Goal: Information Seeking & Learning: Check status

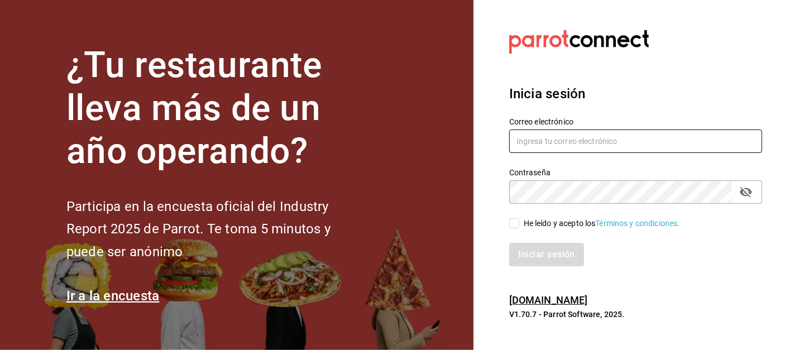
type input "[EMAIL_ADDRESS][DOMAIN_NAME]"
click at [516, 222] on input "He leído y acepto los Términos y condiciones." at bounding box center [514, 223] width 10 height 10
checkbox input "true"
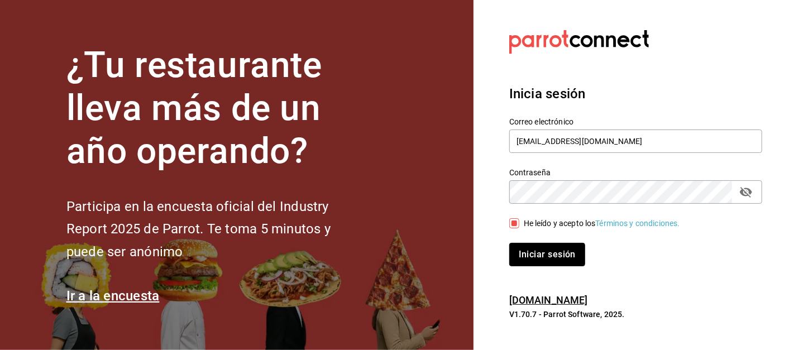
click at [550, 258] on button "Iniciar sesión" at bounding box center [547, 254] width 76 height 23
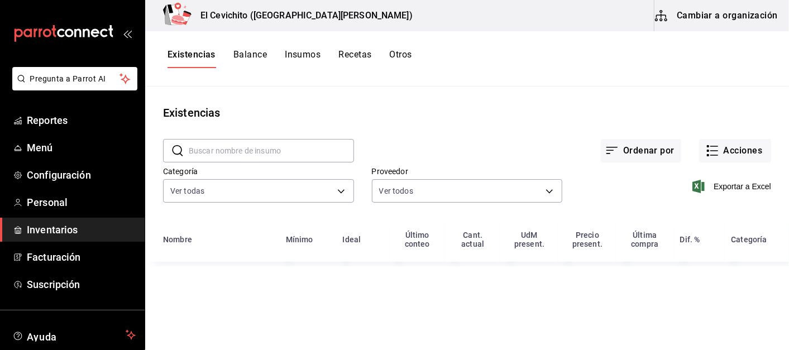
click at [57, 229] on span "Inventarios" at bounding box center [81, 229] width 109 height 15
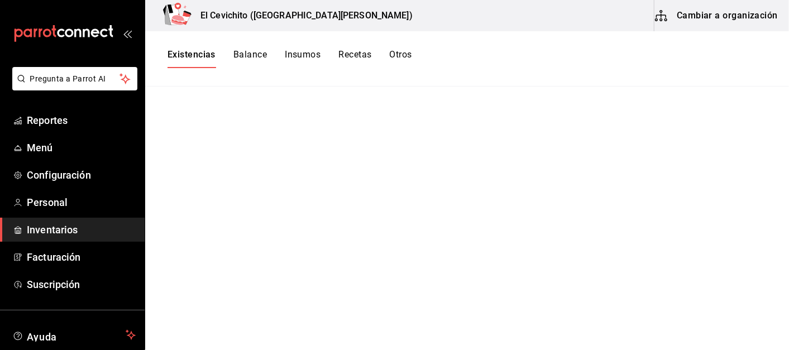
click at [304, 269] on main at bounding box center [466, 214] width 643 height 256
click at [193, 56] on button "Existencias" at bounding box center [191, 58] width 48 height 19
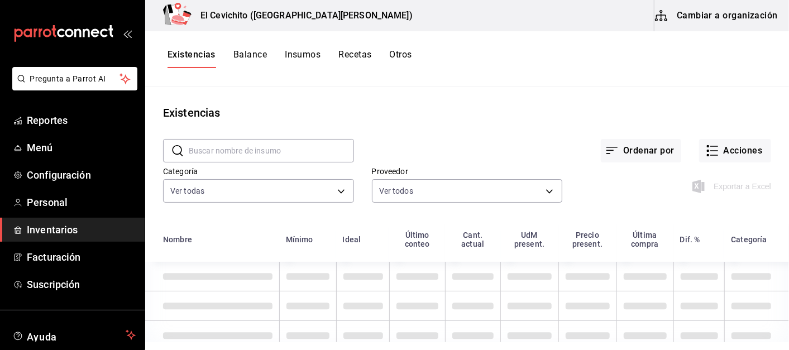
click at [343, 191] on body "Pregunta a Parrot AI Reportes Menú Configuración Personal Inventarios Facturaci…" at bounding box center [394, 171] width 789 height 342
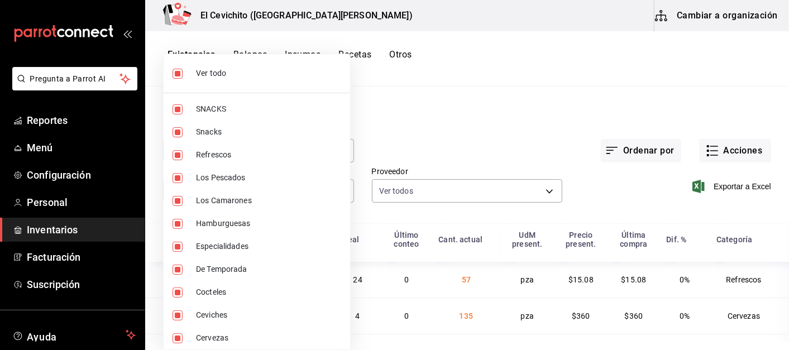
click at [181, 73] on input "checkbox" at bounding box center [177, 74] width 10 height 10
checkbox input "false"
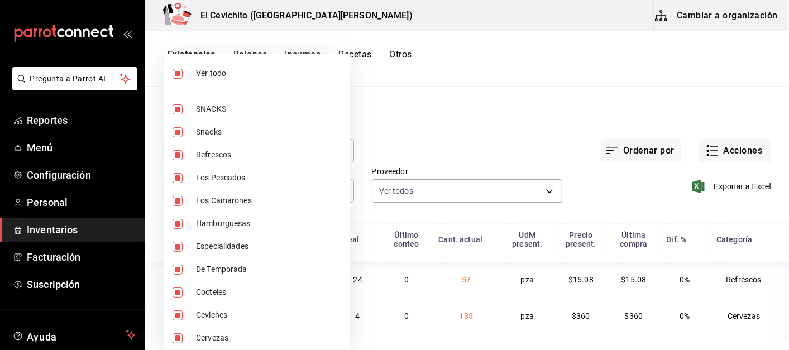
checkbox input "false"
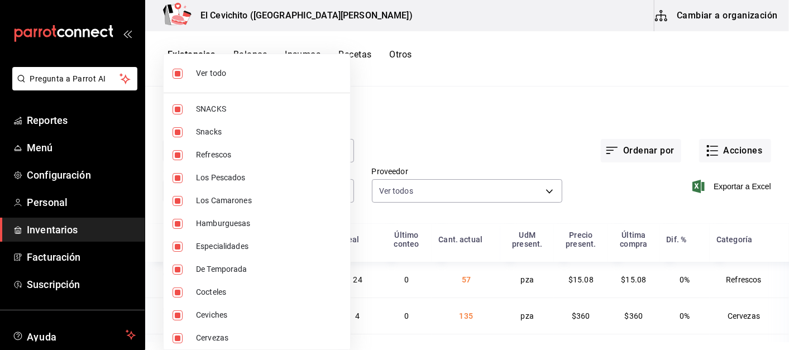
checkbox input "false"
click at [177, 338] on input "checkbox" at bounding box center [177, 338] width 10 height 10
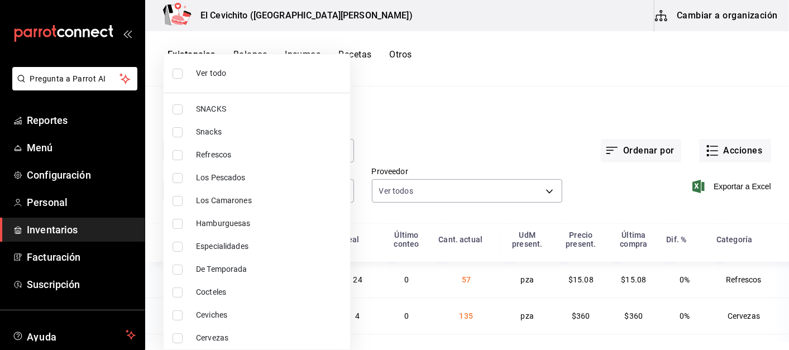
checkbox input "true"
type input "b5df17d9-e913-4c87-bce9-e7afd3e71109"
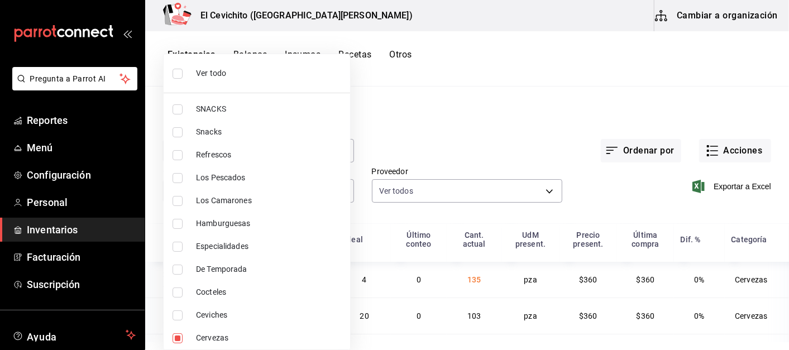
click at [176, 154] on input "checkbox" at bounding box center [177, 155] width 10 height 10
checkbox input "true"
type input "b5df17d9-e913-4c87-bce9-e7afd3e71109,e8bf1d7e-c735-44bb-9f0f-e5e6b4af77cb"
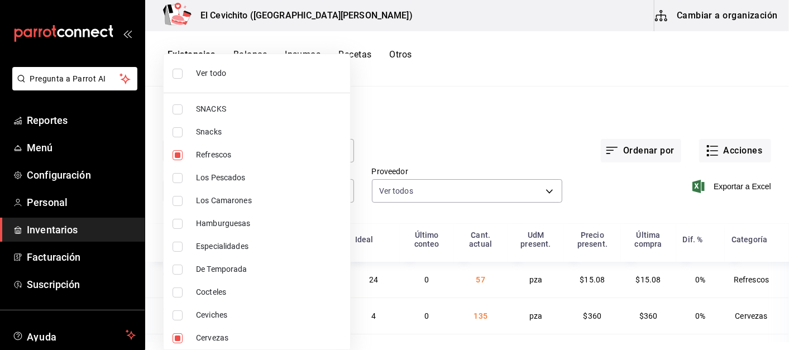
click at [495, 125] on div at bounding box center [394, 175] width 789 height 350
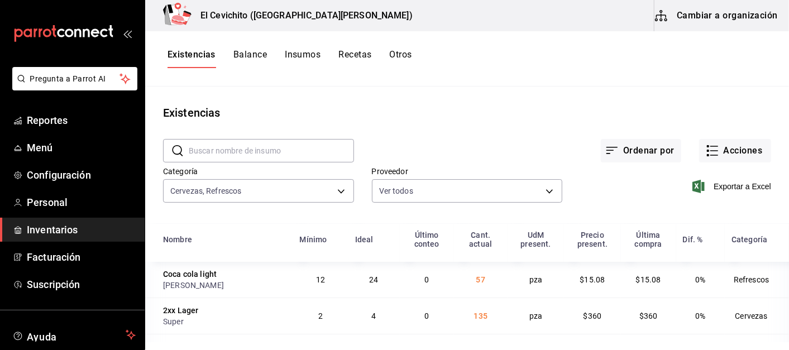
click at [711, 186] on span "Exportar a Excel" at bounding box center [732, 186] width 76 height 13
click at [579, 107] on div "Existencias" at bounding box center [466, 112] width 643 height 17
click at [396, 56] on button "Otros" at bounding box center [401, 58] width 22 height 19
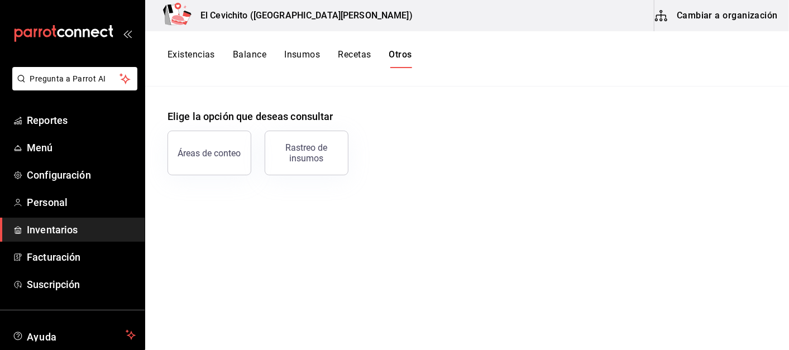
click at [310, 157] on div "Rastreo de insumos" at bounding box center [306, 152] width 69 height 21
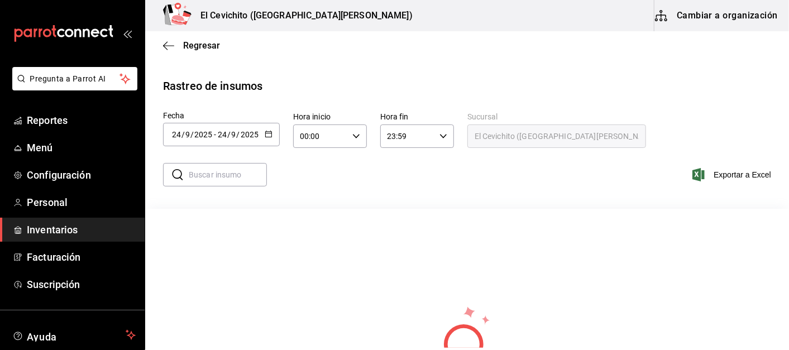
click at [246, 177] on input "text" at bounding box center [228, 175] width 78 height 22
click at [338, 194] on div "​ modelo ​ Exportar a Excel" at bounding box center [462, 181] width 652 height 46
drag, startPoint x: 338, startPoint y: 204, endPoint x: 334, endPoint y: 226, distance: 22.1
click at [336, 208] on div "​ modelo ​ Exportar a Excel" at bounding box center [462, 179] width 652 height 59
click at [224, 201] on div "​ modelo ​ Exportar a Excel" at bounding box center [462, 181] width 652 height 46
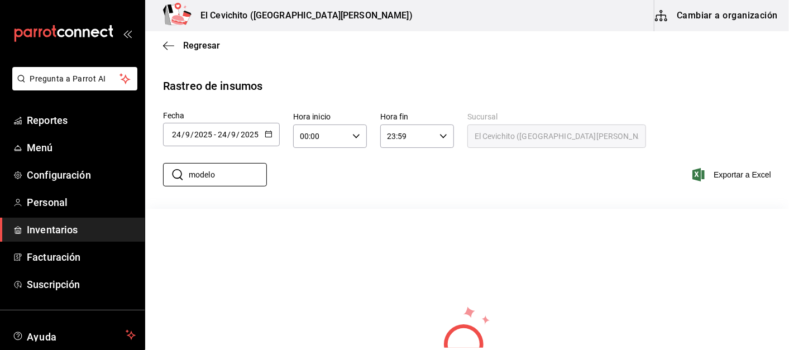
drag, startPoint x: 230, startPoint y: 180, endPoint x: 148, endPoint y: 185, distance: 82.7
click at [148, 185] on div "​ modelo ​ Exportar a Excel" at bounding box center [462, 181] width 652 height 46
click at [248, 210] on div "No hay información que mostrar" at bounding box center [466, 352] width 643 height 286
click at [218, 175] on input "vic" at bounding box center [228, 175] width 78 height 22
type input "victoria"
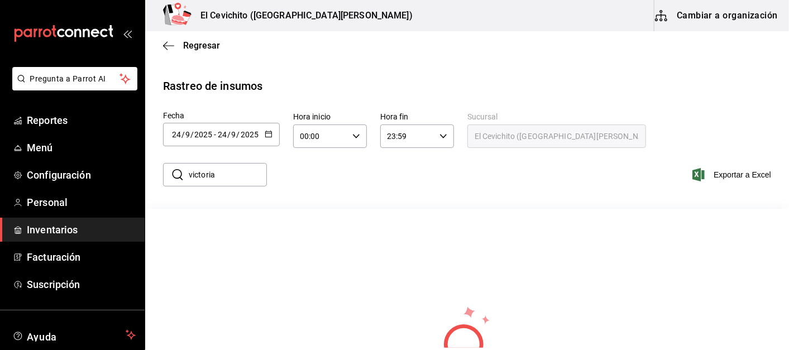
click at [267, 134] on icon "button" at bounding box center [269, 134] width 8 height 8
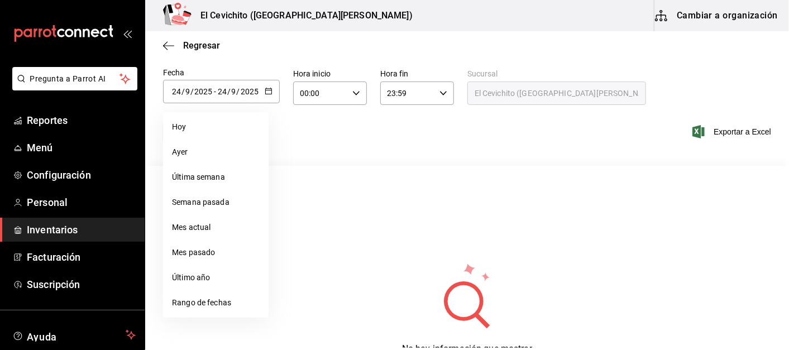
scroll to position [62, 0]
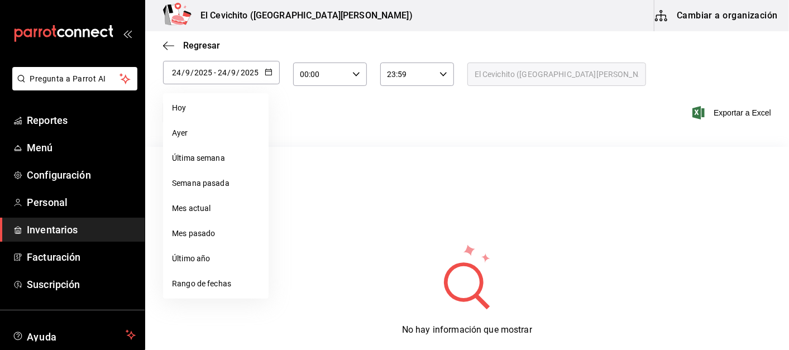
click at [200, 283] on li "Rango de fechas" at bounding box center [215, 283] width 105 height 25
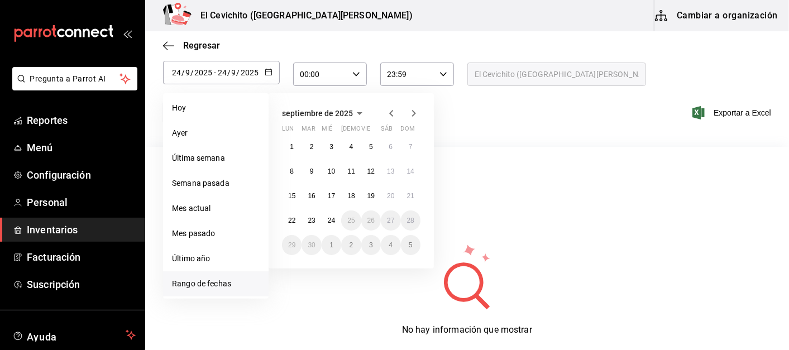
click at [200, 282] on li "Rango de fechas" at bounding box center [215, 283] width 105 height 25
click at [292, 196] on abbr "15" at bounding box center [291, 196] width 7 height 8
click at [331, 221] on abbr "24" at bounding box center [331, 221] width 7 height 8
type input "[DATE]"
type input "15"
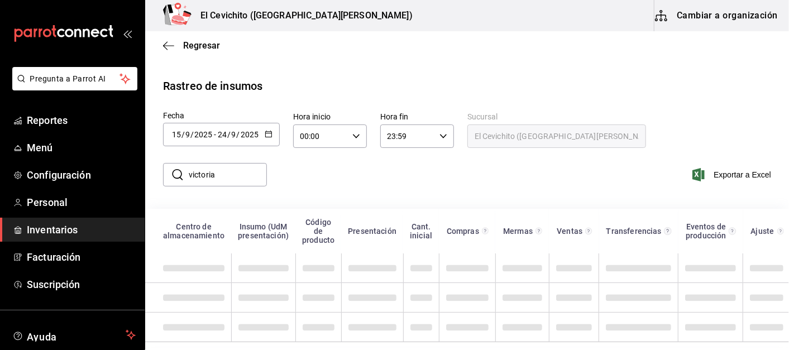
scroll to position [9, 0]
click at [271, 265] on span at bounding box center [263, 268] width 50 height 7
click at [412, 172] on div "​ victoria ​ Exportar a Excel" at bounding box center [462, 181] width 652 height 46
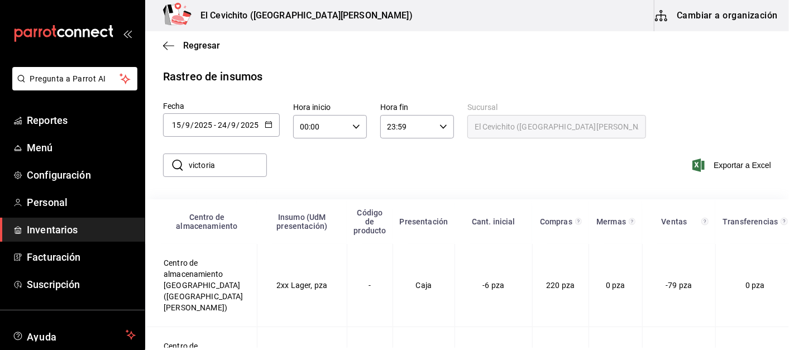
scroll to position [62, 0]
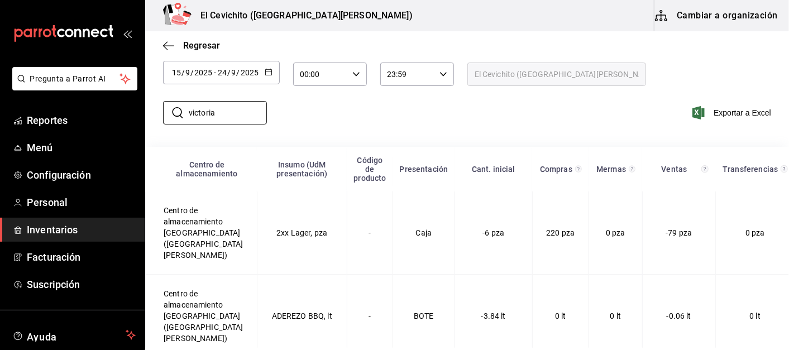
click at [239, 116] on input "victoria" at bounding box center [228, 113] width 78 height 22
click at [324, 119] on div "​ victoria ​ Exportar a Excel" at bounding box center [462, 120] width 652 height 46
click at [174, 109] on icon at bounding box center [177, 112] width 11 height 11
drag, startPoint x: 236, startPoint y: 113, endPoint x: 160, endPoint y: 113, distance: 76.5
click at [160, 113] on div "​ victoria ​" at bounding box center [210, 113] width 113 height 32
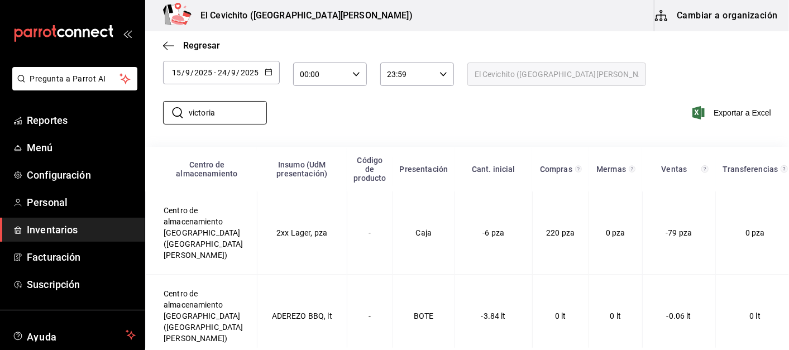
click at [160, 113] on div "​ victoria ​" at bounding box center [210, 113] width 113 height 32
click at [308, 121] on div "​ victoria ​ Exportar a Excel" at bounding box center [462, 120] width 652 height 46
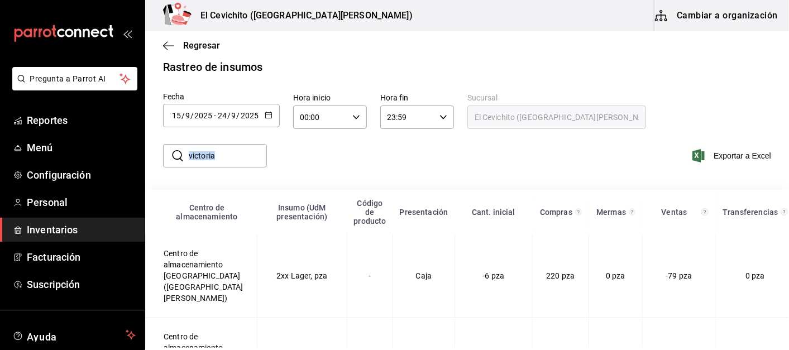
scroll to position [0, 0]
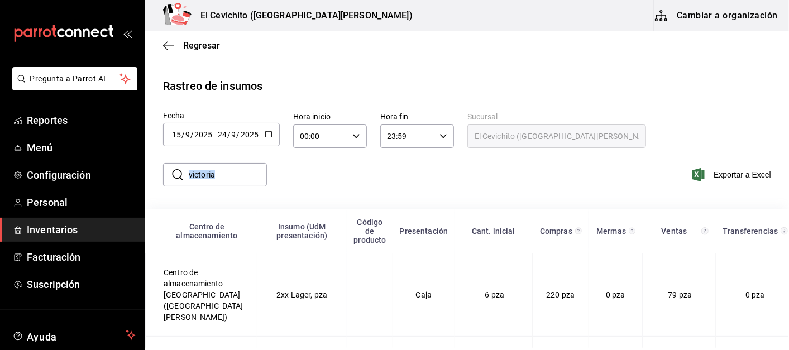
drag, startPoint x: 269, startPoint y: 195, endPoint x: 293, endPoint y: 188, distance: 25.1
click at [293, 188] on div "​ victoria ​ Exportar a Excel" at bounding box center [462, 181] width 652 height 46
click at [357, 179] on div "​ victoria ​ Exportar a Excel" at bounding box center [462, 181] width 652 height 46
click at [248, 176] on input "victoria" at bounding box center [228, 175] width 78 height 22
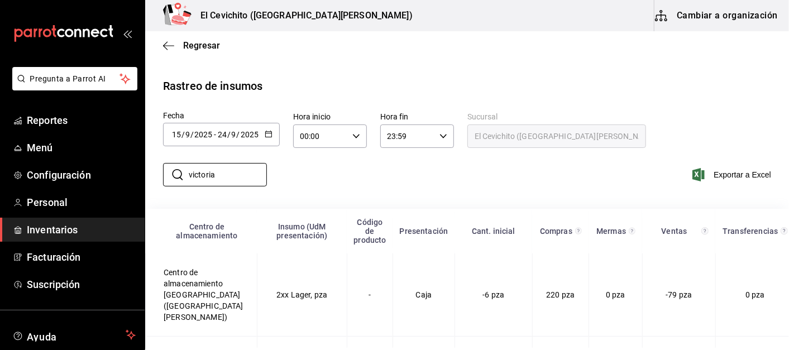
click at [248, 169] on input "victoria" at bounding box center [228, 175] width 78 height 22
type input "v"
click at [226, 178] on input "text" at bounding box center [228, 175] width 78 height 22
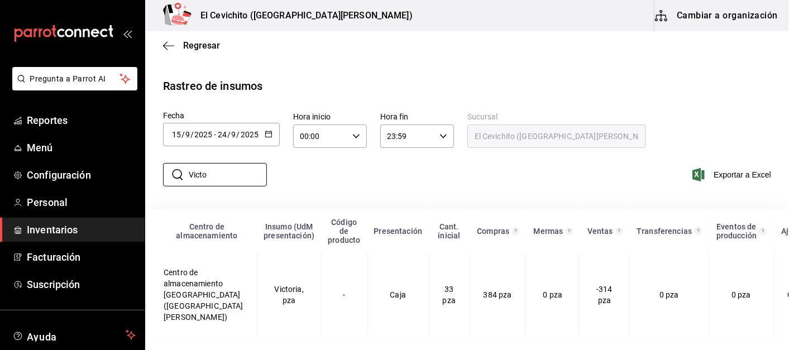
type input "Victo"
click at [269, 290] on td "Victoria, pza" at bounding box center [289, 294] width 64 height 83
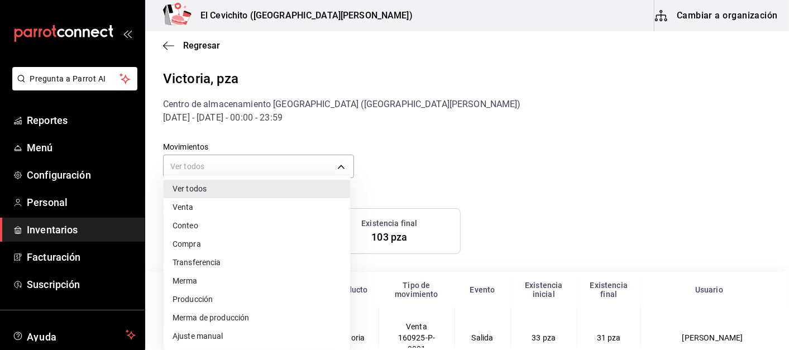
click at [334, 167] on body "Pregunta a Parrot AI Reportes Menú Configuración Personal Inventarios Facturaci…" at bounding box center [394, 174] width 789 height 348
click at [195, 242] on li "Compra" at bounding box center [257, 244] width 186 height 18
type input "PURCHASE"
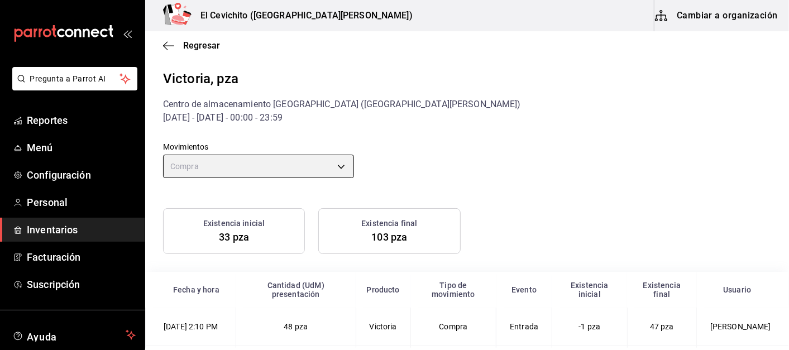
scroll to position [209, 0]
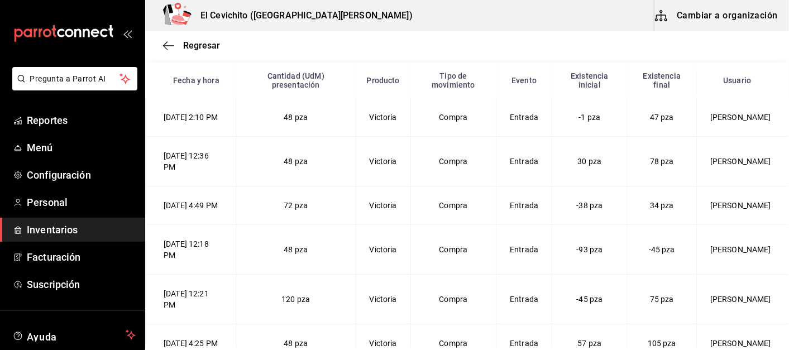
drag, startPoint x: 485, startPoint y: 196, endPoint x: 475, endPoint y: 187, distance: 13.4
click at [475, 186] on tr "[DATE] 12:36 PM 48 pza Victoria Compra Entrada 30 pza 78 pza [PERSON_NAME]" at bounding box center [467, 162] width 643 height 50
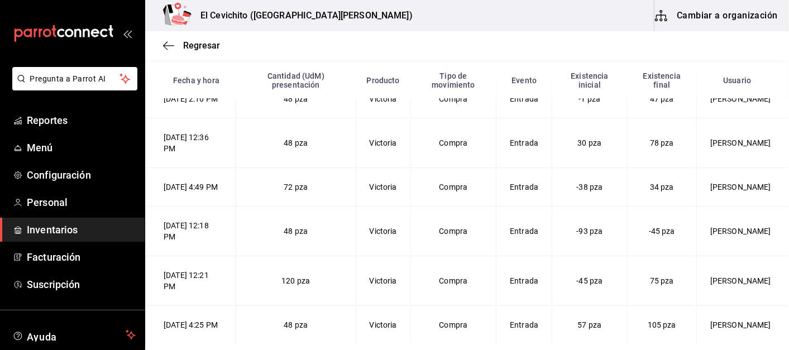
scroll to position [52, 0]
click at [479, 188] on td "Compra" at bounding box center [452, 187] width 85 height 39
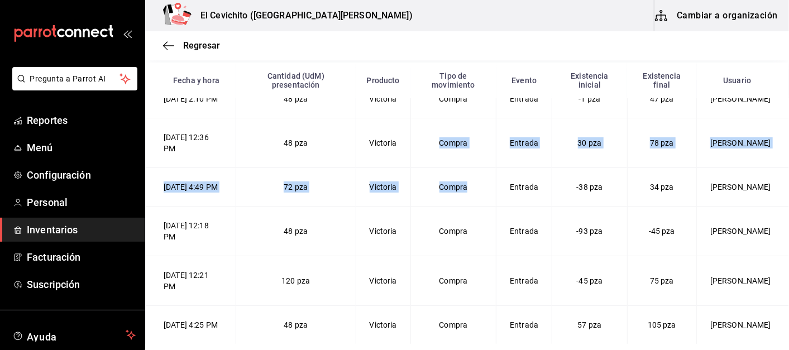
drag, startPoint x: 479, startPoint y: 188, endPoint x: 397, endPoint y: 140, distance: 95.0
click at [401, 140] on tbody "[DATE] 2:10 PM 48 pza Victoria Compra Entrada -1 pza 47 pza [PERSON_NAME] [DATE…" at bounding box center [467, 212] width 643 height 264
click at [169, 45] on icon "button" at bounding box center [168, 46] width 11 height 10
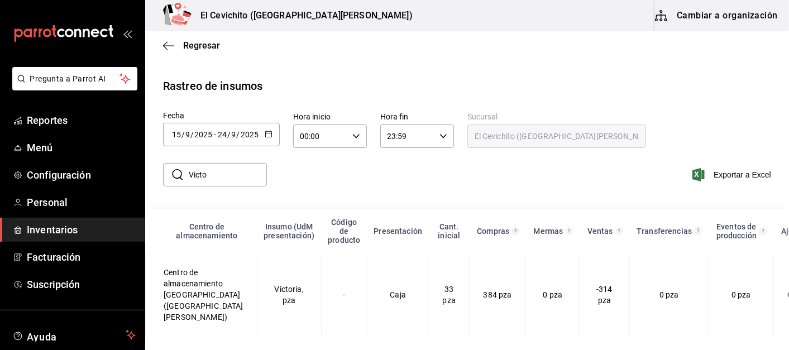
scroll to position [4, 0]
click at [182, 295] on td "Centro de almacenamiento [GEOGRAPHIC_DATA] ([GEOGRAPHIC_DATA][PERSON_NAME])" at bounding box center [202, 294] width 112 height 83
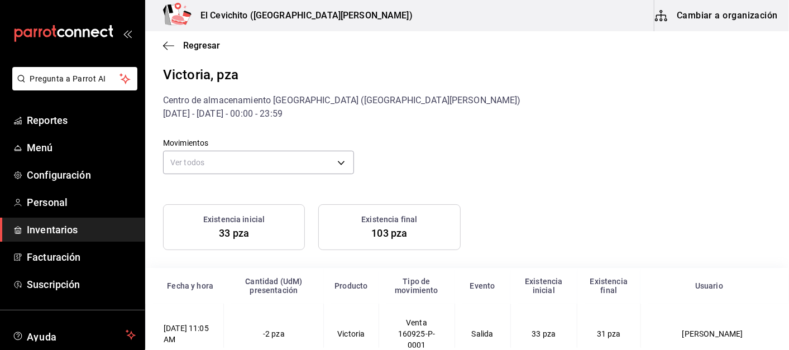
click at [337, 171] on body "Pregunta a Parrot AI Reportes Menú Configuración Personal Inventarios Facturaci…" at bounding box center [394, 174] width 789 height 348
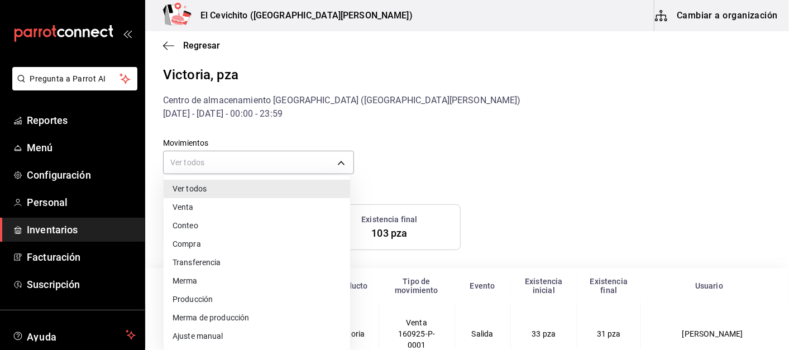
click at [210, 329] on li "Ajuste manual" at bounding box center [257, 336] width 186 height 18
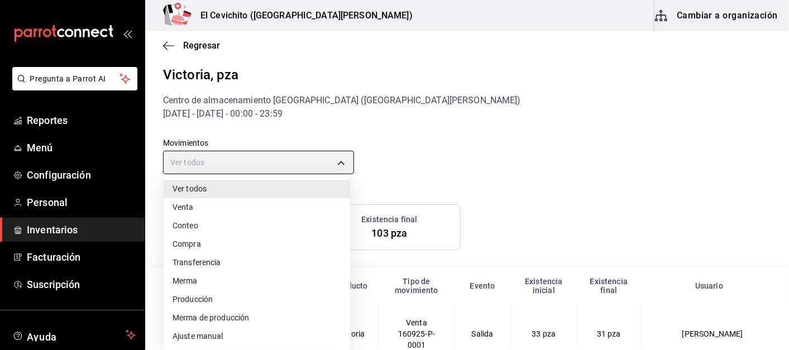
type input "MANUAL_ADJUSTMENT"
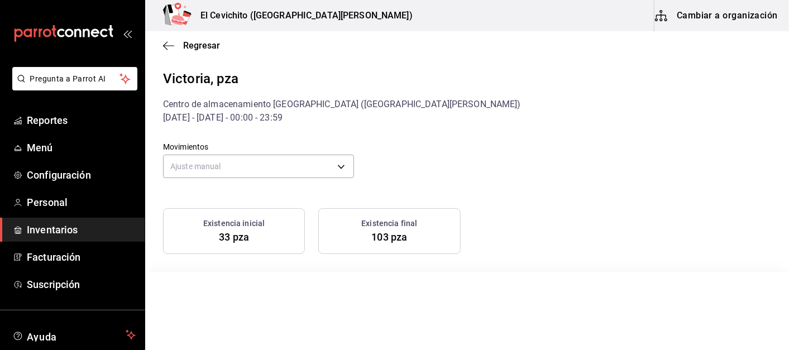
click at [196, 49] on span "Regresar" at bounding box center [201, 45] width 37 height 11
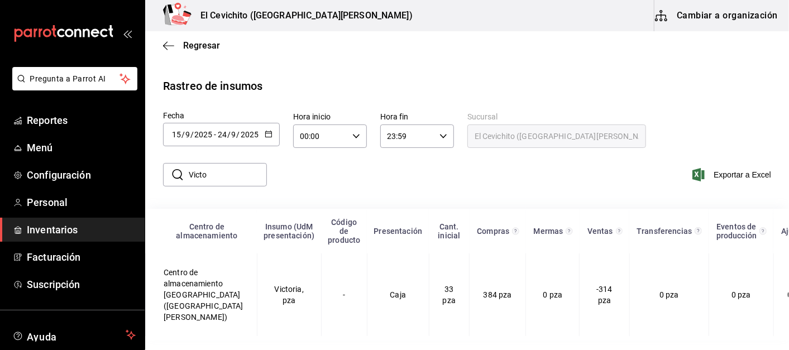
click at [269, 132] on icon "button" at bounding box center [269, 134] width 8 height 8
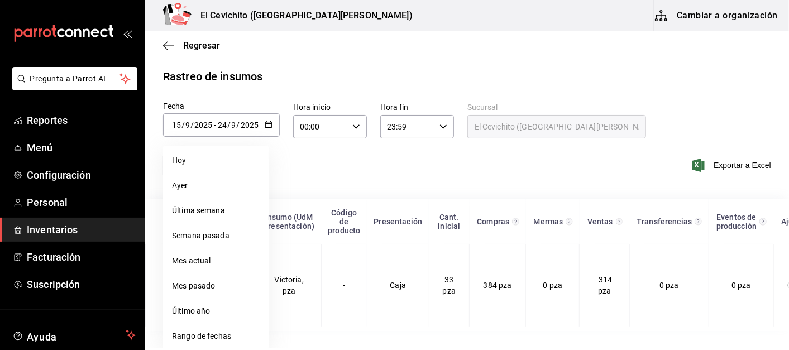
scroll to position [12, 0]
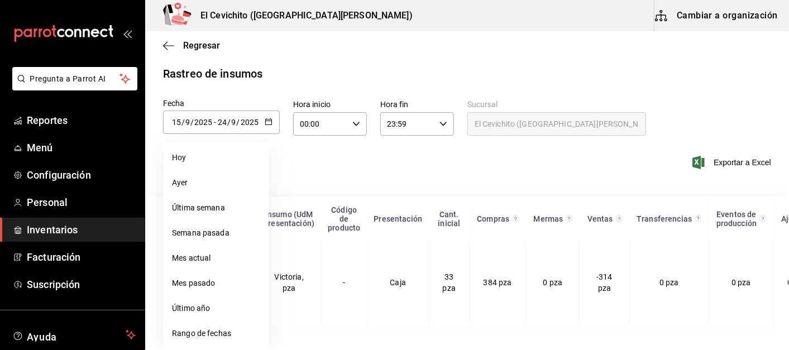
click at [184, 335] on li "Rango de fechas" at bounding box center [215, 333] width 105 height 25
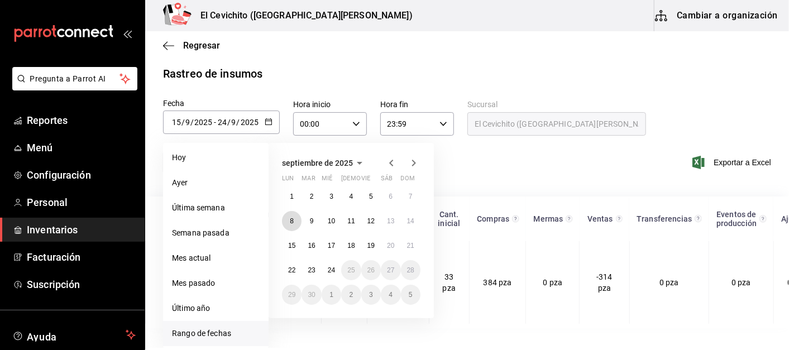
click at [295, 220] on button "8" at bounding box center [292, 221] width 20 height 20
click at [328, 273] on button "24" at bounding box center [331, 270] width 20 height 20
type input "[DATE]"
type input "8"
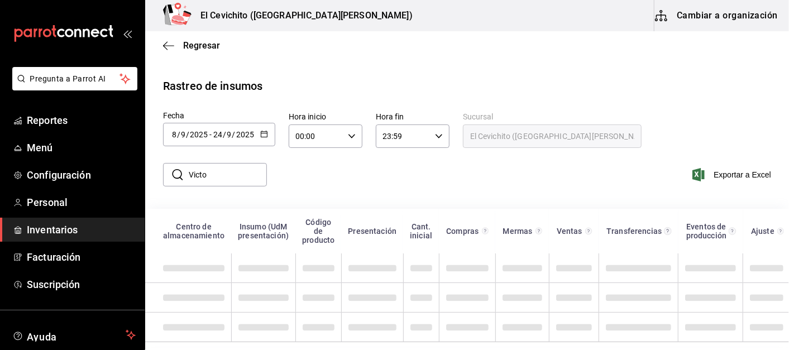
scroll to position [4, 0]
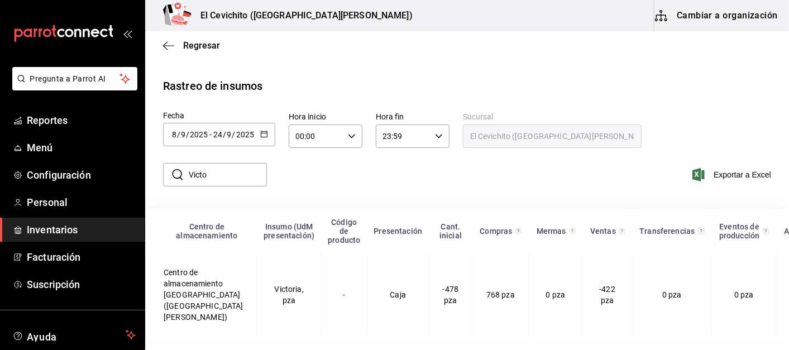
click at [269, 290] on td "Victoria, pza" at bounding box center [289, 294] width 64 height 83
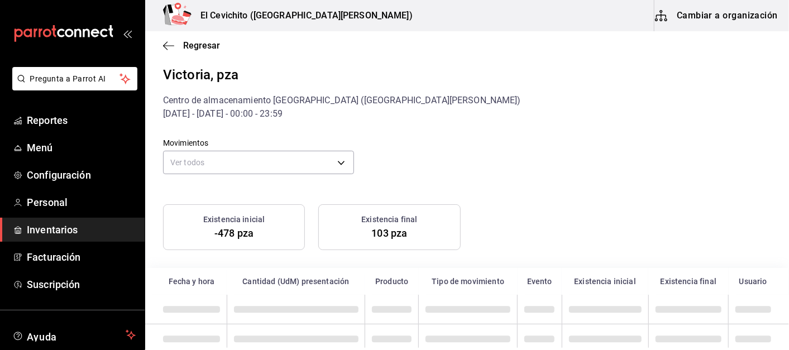
click at [309, 166] on body "Pregunta a Parrot AI Reportes Menú Configuración Personal Inventarios Facturaci…" at bounding box center [394, 174] width 789 height 348
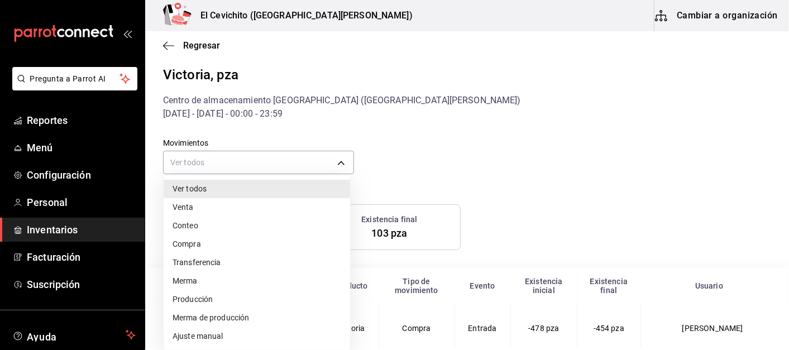
click at [196, 337] on li "Ajuste manual" at bounding box center [257, 336] width 186 height 18
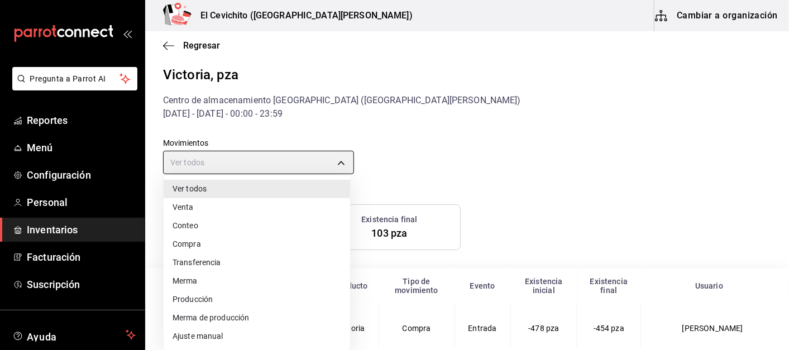
type input "MANUAL_ADJUSTMENT"
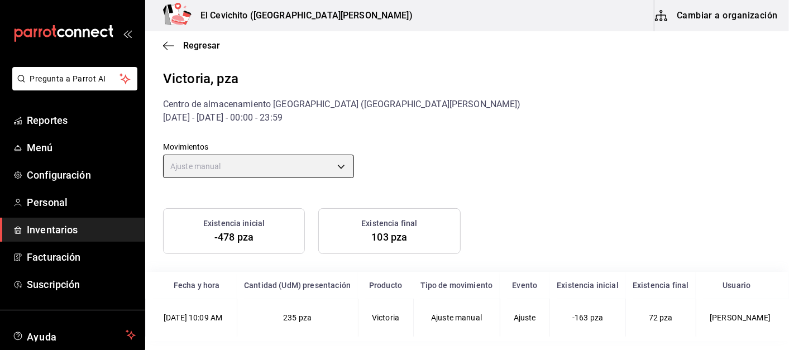
scroll to position [14, 0]
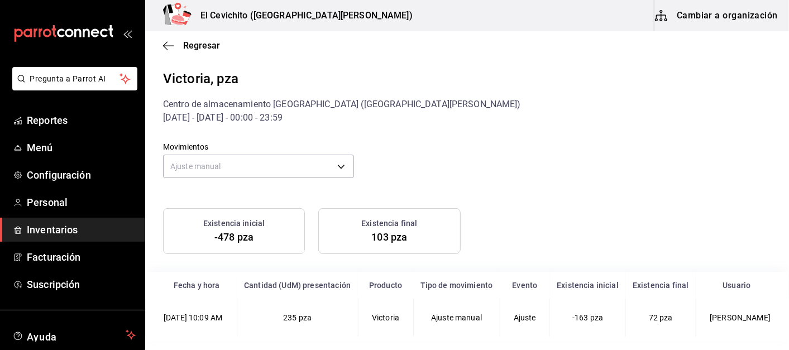
click at [198, 48] on span "Regresar" at bounding box center [201, 45] width 37 height 11
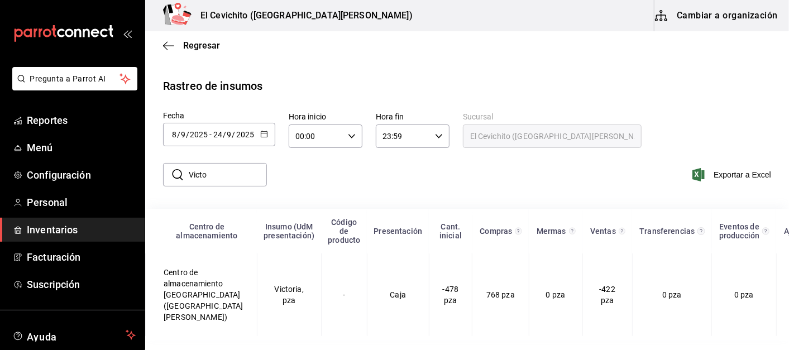
scroll to position [4, 0]
click at [263, 130] on icon "button" at bounding box center [264, 134] width 8 height 8
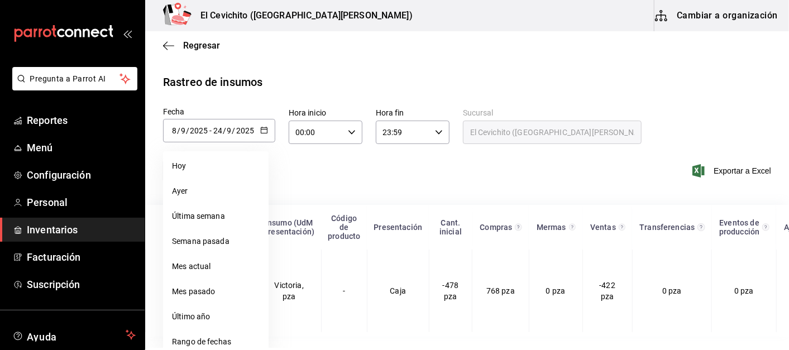
click at [186, 343] on li "Rango de fechas" at bounding box center [215, 341] width 105 height 25
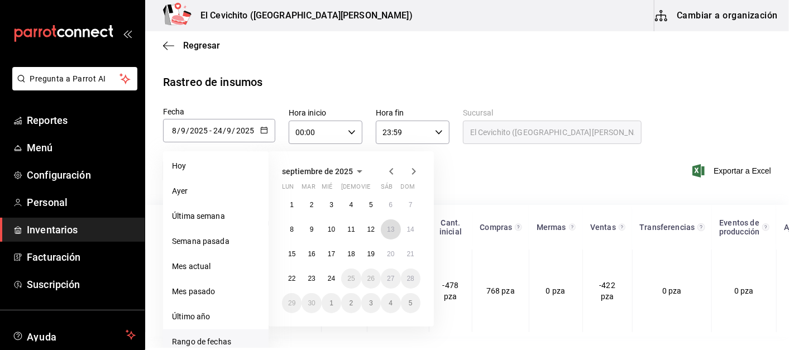
click at [390, 228] on abbr "13" at bounding box center [390, 229] width 7 height 8
click at [331, 278] on abbr "24" at bounding box center [331, 279] width 7 height 8
type input "[DATE]"
type input "13"
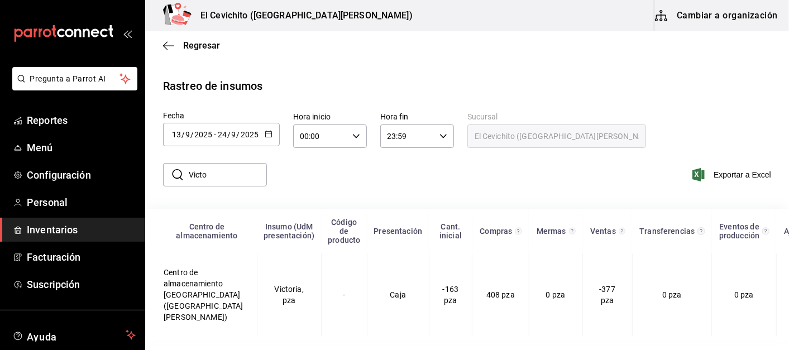
click at [179, 289] on td "Centro de almacenamiento [GEOGRAPHIC_DATA] ([GEOGRAPHIC_DATA][PERSON_NAME])" at bounding box center [202, 294] width 112 height 83
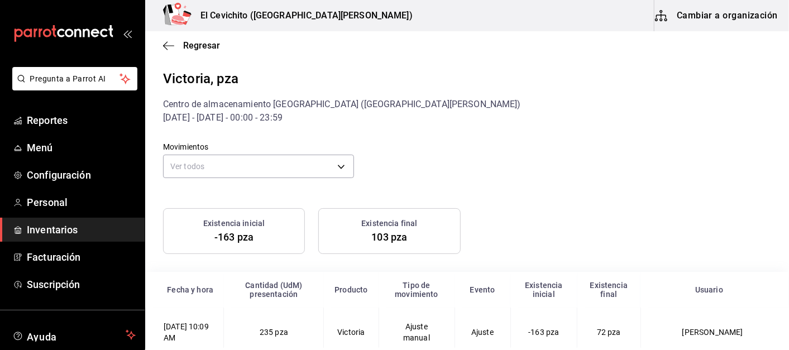
click at [334, 170] on body "Pregunta a Parrot AI Reportes Menú Configuración Personal Inventarios Facturaci…" at bounding box center [394, 174] width 789 height 348
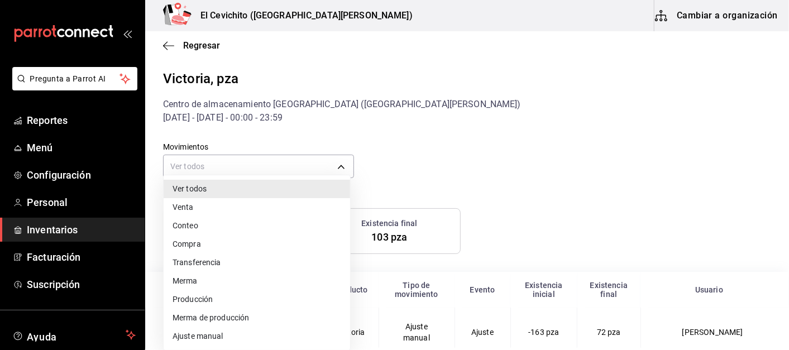
click at [199, 247] on li "Compra" at bounding box center [257, 244] width 186 height 18
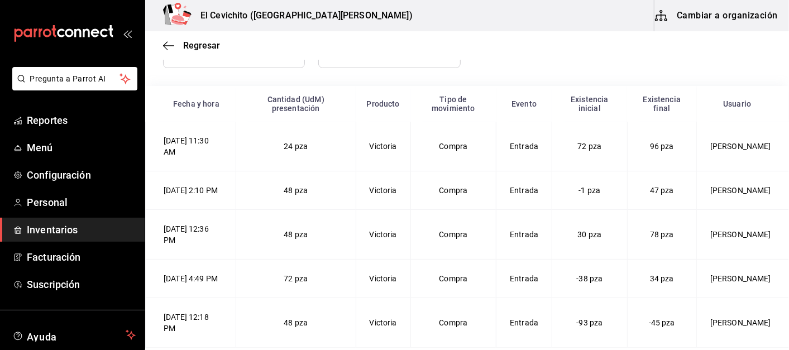
click at [304, 195] on span "48 pza" at bounding box center [295, 190] width 24 height 9
click at [296, 239] on span "48 pza" at bounding box center [295, 234] width 24 height 9
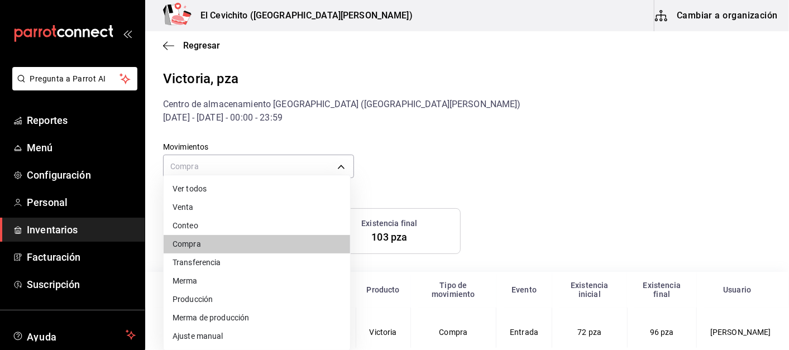
click at [304, 166] on body "Pregunta a Parrot AI Reportes Menú Configuración Personal Inventarios Facturaci…" at bounding box center [394, 174] width 789 height 348
click at [201, 188] on li "Ver todos" at bounding box center [257, 189] width 186 height 18
type input "default"
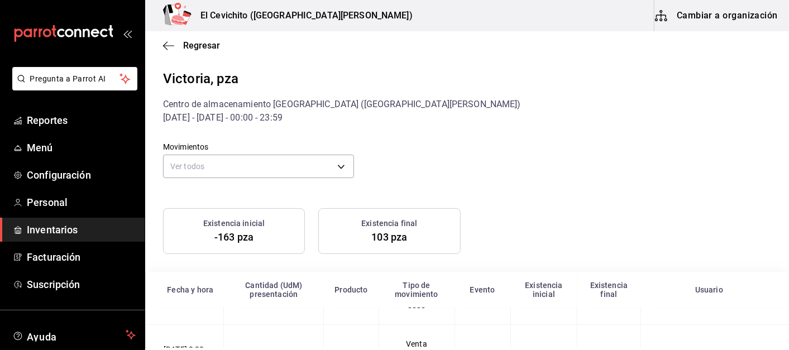
click at [167, 47] on icon "button" at bounding box center [168, 46] width 11 height 10
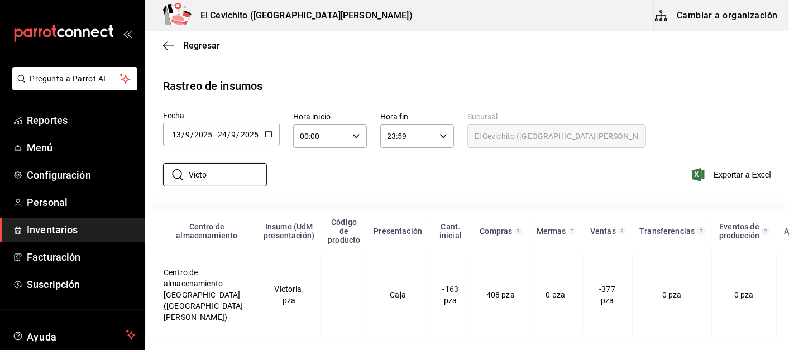
click at [181, 172] on div "​ Victo ​" at bounding box center [215, 174] width 104 height 23
type input "ultra"
click at [271, 293] on td "Ultra, pza" at bounding box center [289, 294] width 64 height 83
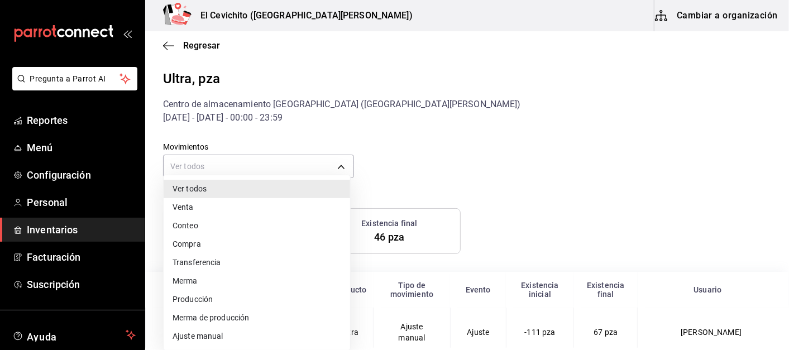
click at [289, 164] on body "Pregunta a Parrot AI Reportes Menú Configuración Personal Inventarios Facturaci…" at bounding box center [394, 174] width 789 height 348
click at [196, 339] on li "Ajuste manual" at bounding box center [257, 336] width 186 height 18
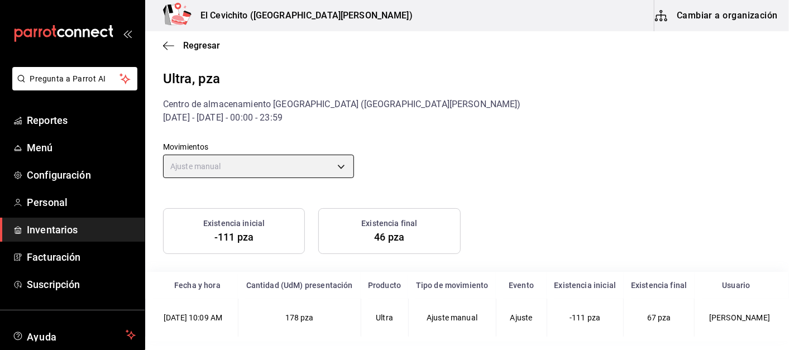
scroll to position [14, 0]
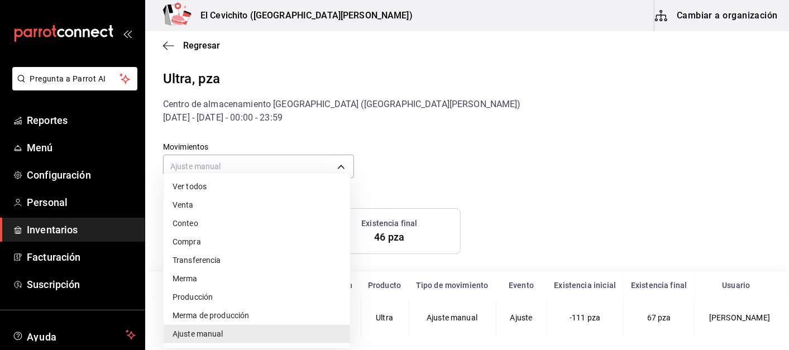
click at [336, 150] on body "Pregunta a Parrot AI Reportes Menú Configuración Personal Inventarios Facturaci…" at bounding box center [394, 174] width 789 height 348
click at [193, 239] on li "Compra" at bounding box center [257, 242] width 186 height 18
type input "PURCHASE"
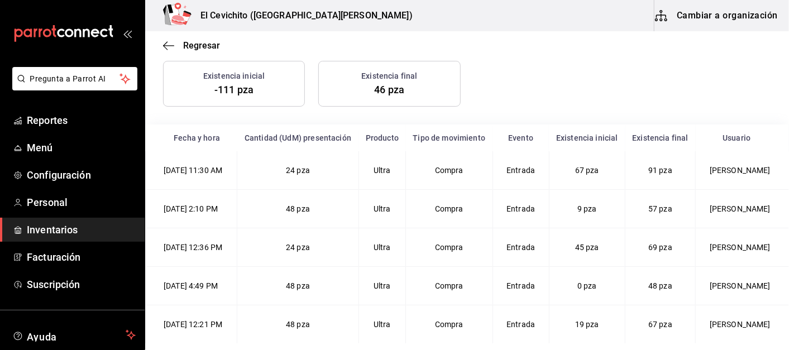
scroll to position [0, 0]
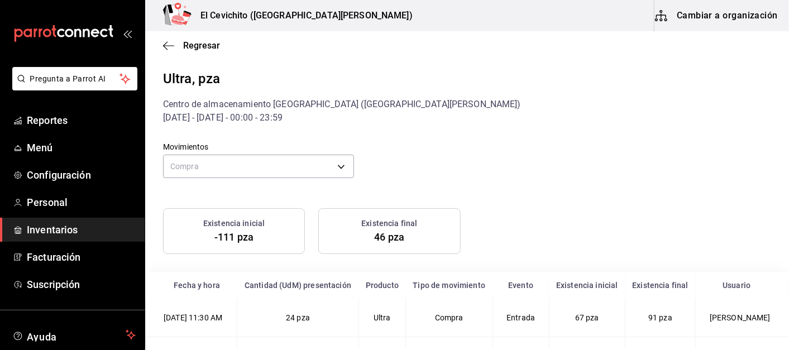
click at [168, 45] on icon "button" at bounding box center [168, 45] width 11 height 1
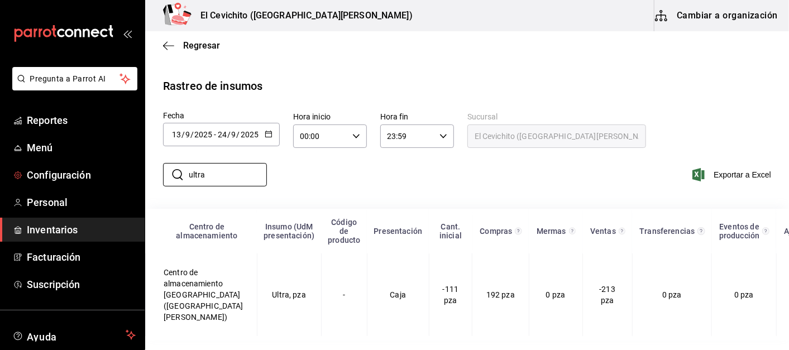
drag, startPoint x: 218, startPoint y: 178, endPoint x: 131, endPoint y: 178, distance: 87.1
click at [131, 178] on div "Pregunta a Parrot AI Reportes Menú Configuración Personal Inventarios Facturaci…" at bounding box center [394, 174] width 789 height 348
type input "modelo"
click at [265, 299] on td "Modelo Especial, pza" at bounding box center [289, 294] width 64 height 83
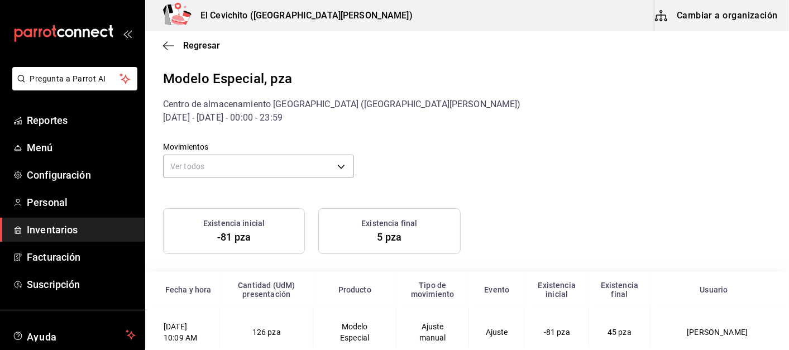
click at [302, 172] on body "Pregunta a Parrot AI Reportes Menú Configuración Personal Inventarios Facturaci…" at bounding box center [394, 174] width 789 height 348
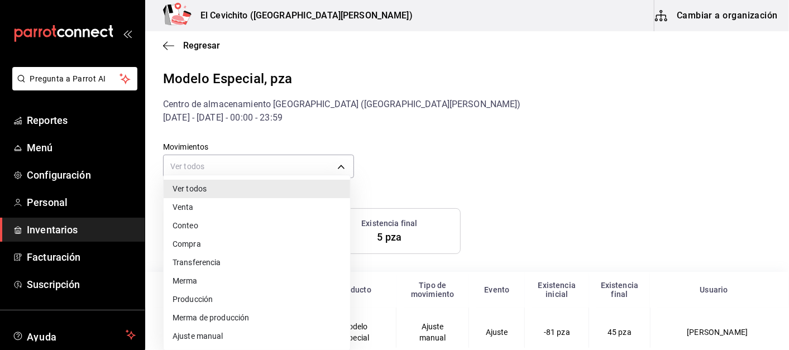
click at [196, 333] on li "Ajuste manual" at bounding box center [257, 336] width 186 height 18
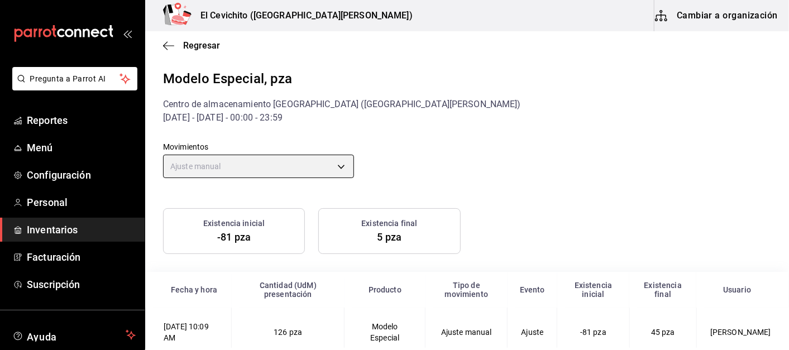
scroll to position [14, 0]
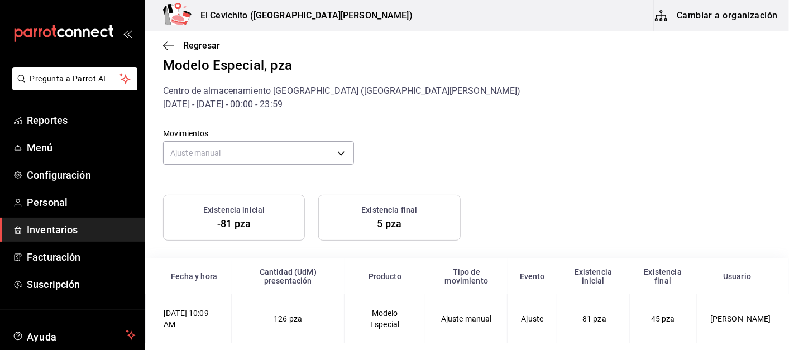
click at [333, 150] on body "Pregunta a Parrot AI Reportes Menú Configuración Personal Inventarios Facturaci…" at bounding box center [394, 174] width 789 height 348
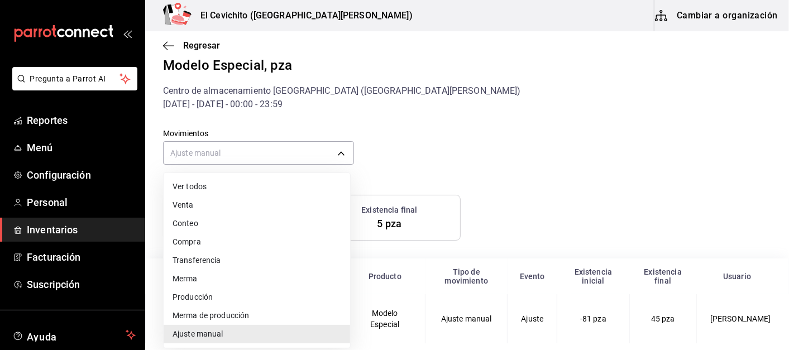
click at [196, 240] on li "Compra" at bounding box center [257, 242] width 186 height 18
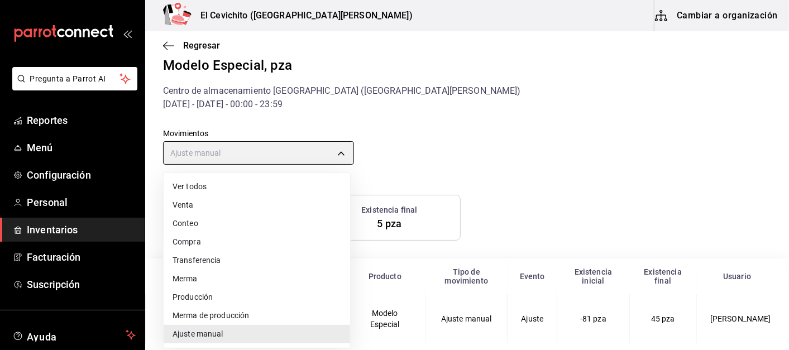
type input "PURCHASE"
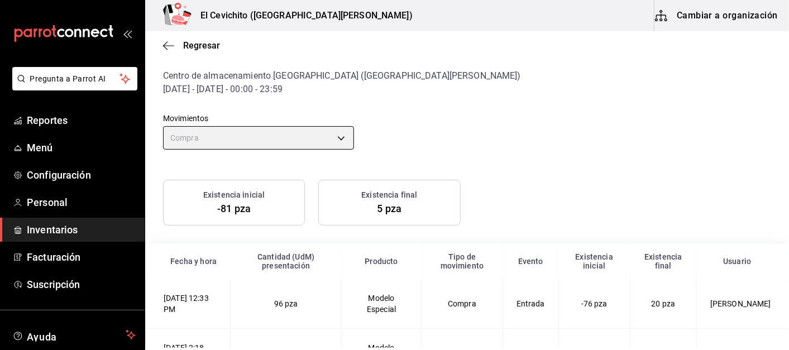
scroll to position [0, 0]
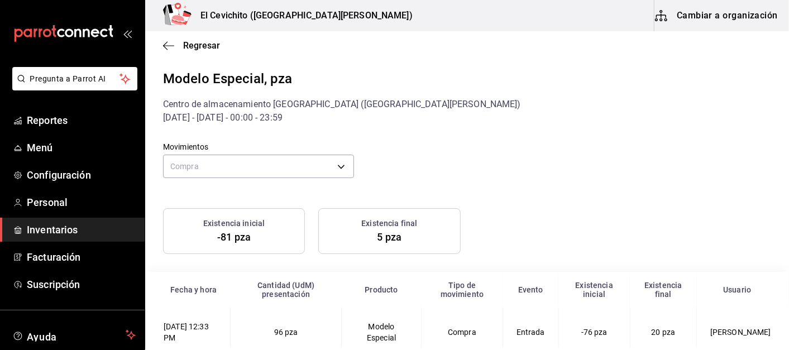
click at [170, 45] on icon "button" at bounding box center [168, 46] width 11 height 10
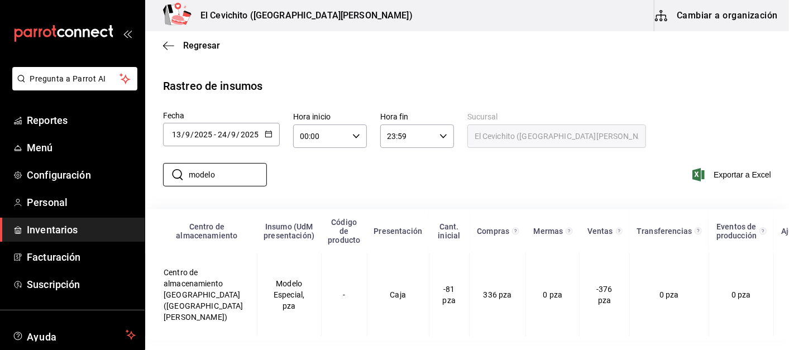
drag, startPoint x: 228, startPoint y: 172, endPoint x: 185, endPoint y: 174, distance: 43.0
click at [185, 174] on div "​ modelo ​" at bounding box center [215, 174] width 104 height 23
type input "lag"
click at [260, 295] on td "2xx Lager, pza" at bounding box center [289, 294] width 64 height 83
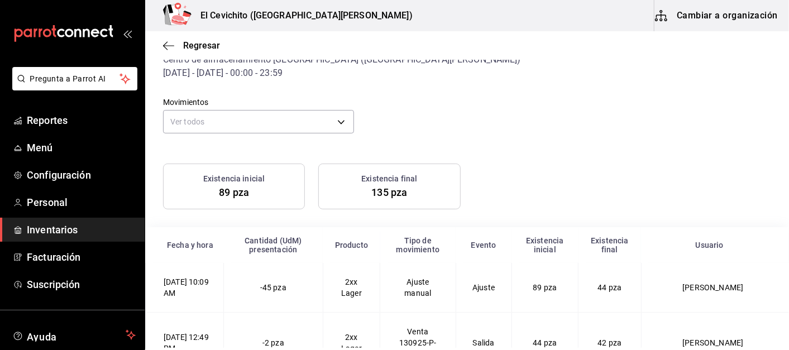
scroll to position [62, 0]
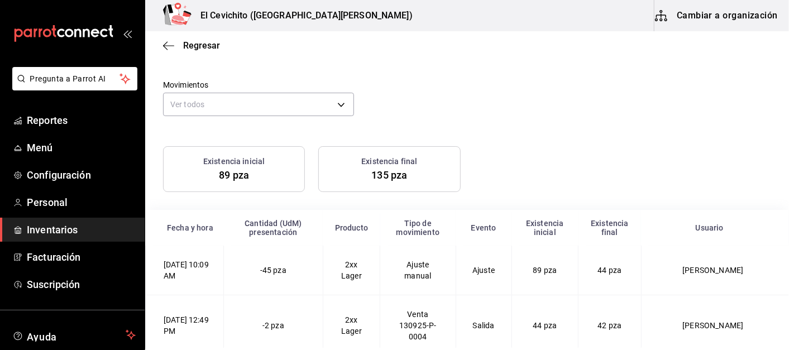
click at [342, 100] on body "Pregunta a Parrot AI Reportes Menú Configuración Personal Inventarios Facturaci…" at bounding box center [394, 174] width 789 height 348
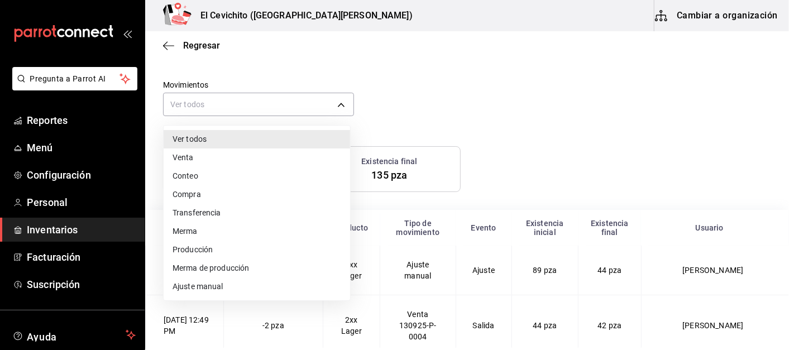
click at [213, 282] on li "Ajuste manual" at bounding box center [257, 286] width 186 height 18
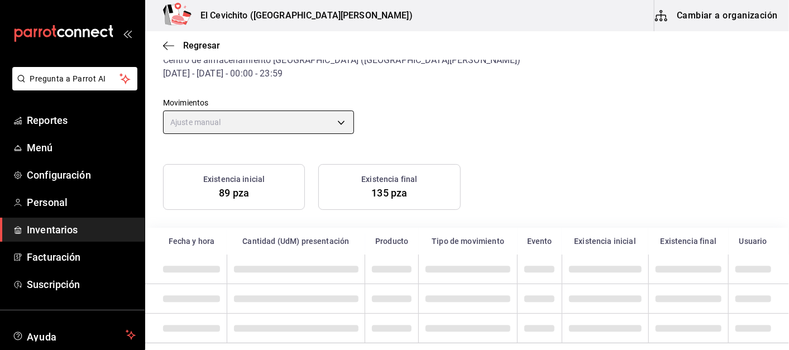
scroll to position [14, 0]
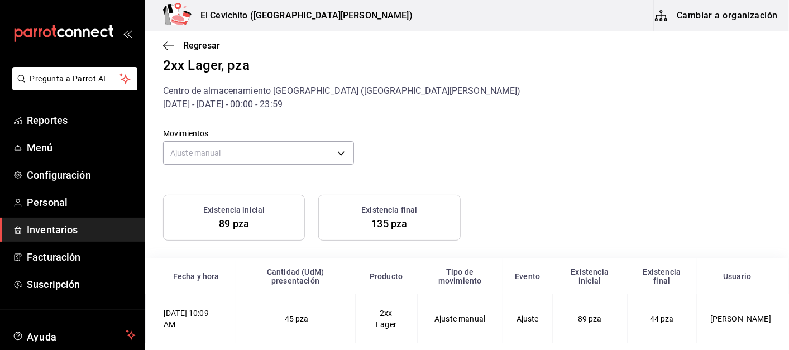
click at [330, 153] on body "Pregunta a Parrot AI Reportes Menú Configuración Personal Inventarios Facturaci…" at bounding box center [394, 174] width 789 height 348
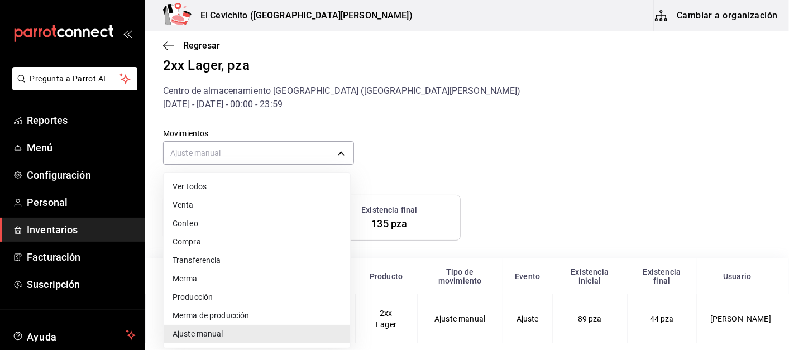
click at [199, 244] on li "Compra" at bounding box center [257, 242] width 186 height 18
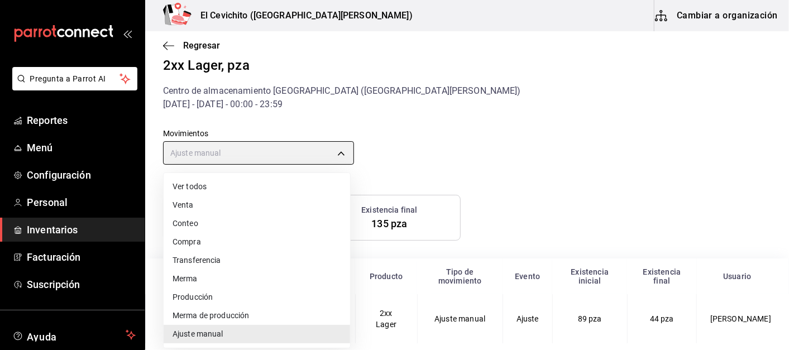
type input "PURCHASE"
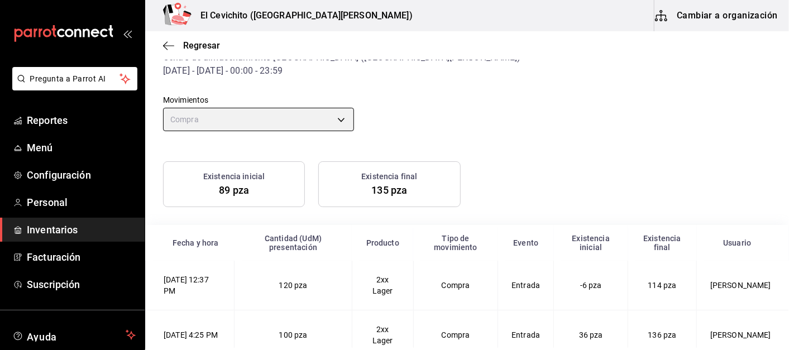
scroll to position [64, 0]
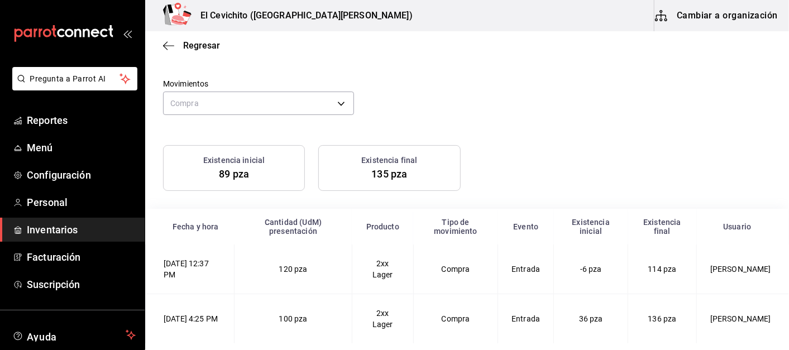
click at [187, 45] on span "Regresar" at bounding box center [201, 45] width 37 height 11
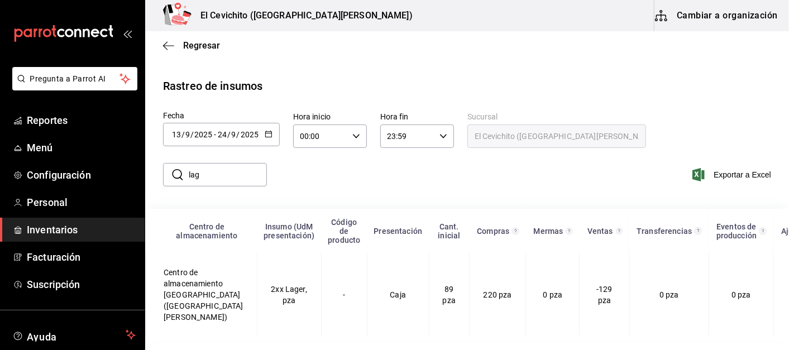
scroll to position [4, 0]
drag, startPoint x: 223, startPoint y: 171, endPoint x: 92, endPoint y: 181, distance: 132.1
click at [92, 181] on div "Pregunta a Parrot AI Reportes Menú Configuración Personal Inventarios Facturaci…" at bounding box center [394, 174] width 789 height 348
type input "bohem"
click at [267, 291] on td "Bohemia Oscura, pza" at bounding box center [289, 294] width 64 height 83
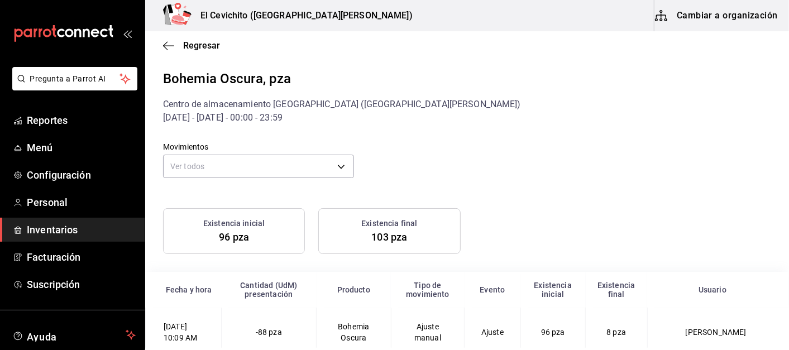
click at [336, 166] on body "Pregunta a Parrot AI Reportes Menú Configuración Personal Inventarios Facturaci…" at bounding box center [394, 174] width 789 height 348
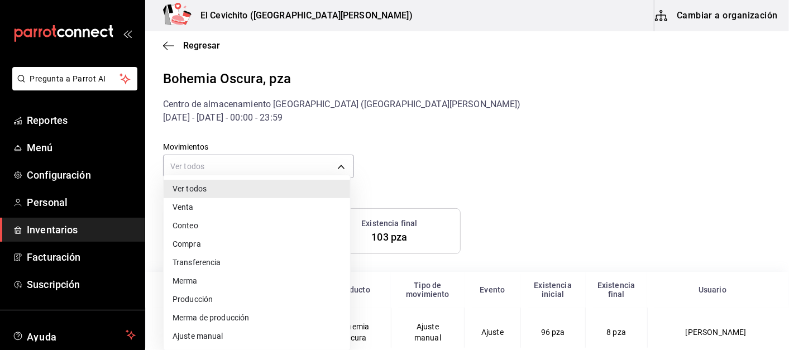
click at [198, 334] on li "Ajuste manual" at bounding box center [257, 336] width 186 height 18
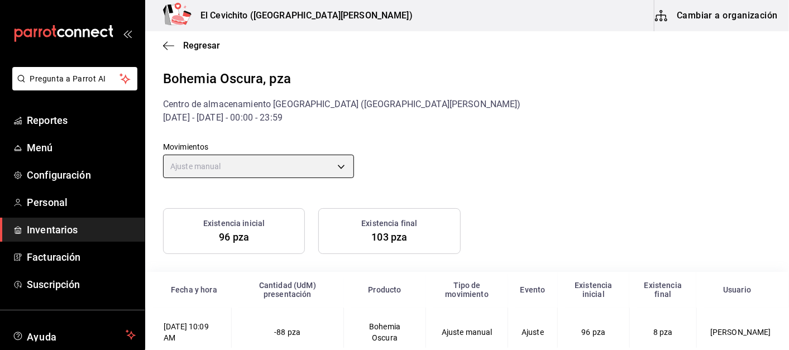
scroll to position [14, 0]
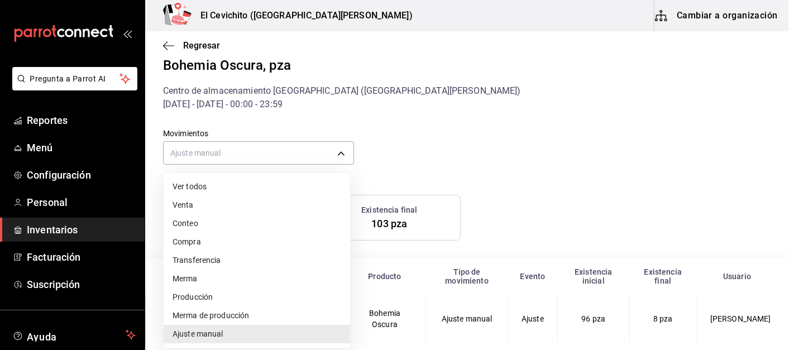
click at [309, 153] on body "Pregunta a Parrot AI Reportes Menú Configuración Personal Inventarios Facturaci…" at bounding box center [394, 174] width 789 height 348
click at [207, 242] on li "Compra" at bounding box center [257, 242] width 186 height 18
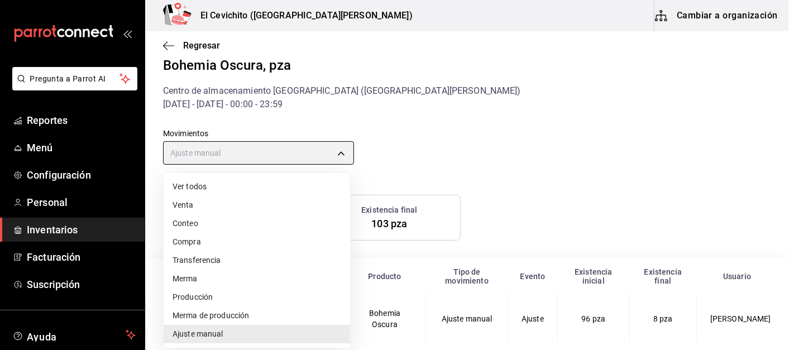
type input "PURCHASE"
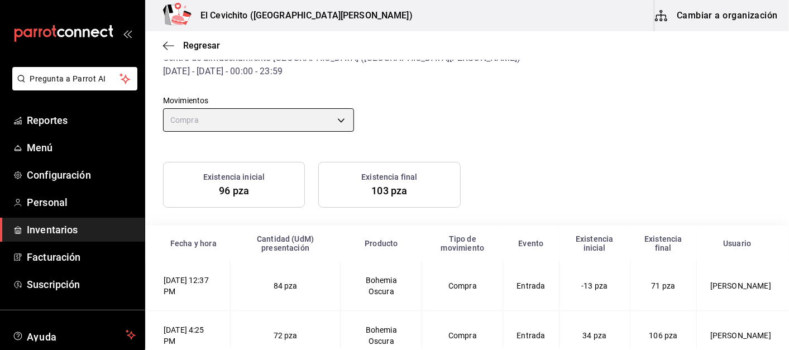
scroll to position [64, 0]
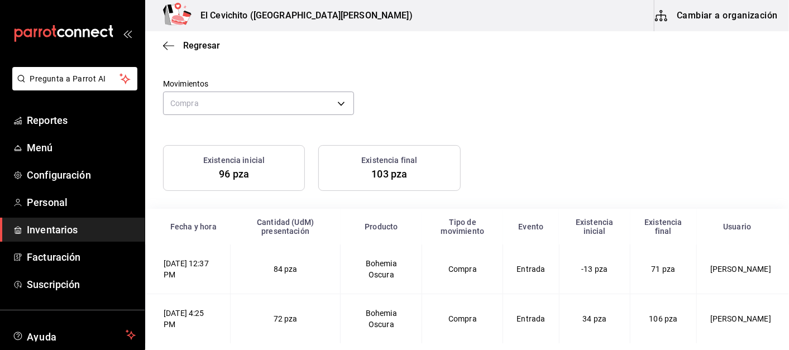
click at [429, 316] on td "Compra" at bounding box center [462, 319] width 81 height 50
click at [520, 172] on div "Existencia inicial 96 pza Existencia final 103 pza" at bounding box center [460, 161] width 621 height 59
click at [588, 218] on div "Existencia inicial" at bounding box center [594, 227] width 58 height 18
click at [555, 134] on div "Existencia inicial 96 pza Existencia final 103 pza" at bounding box center [460, 161] width 621 height 59
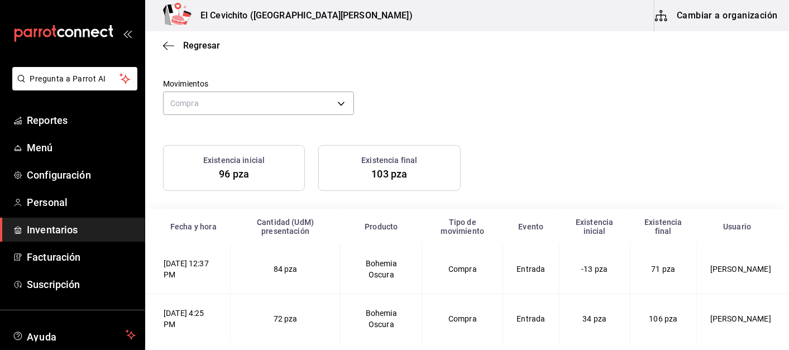
click at [297, 319] on span "72 pza" at bounding box center [285, 318] width 24 height 9
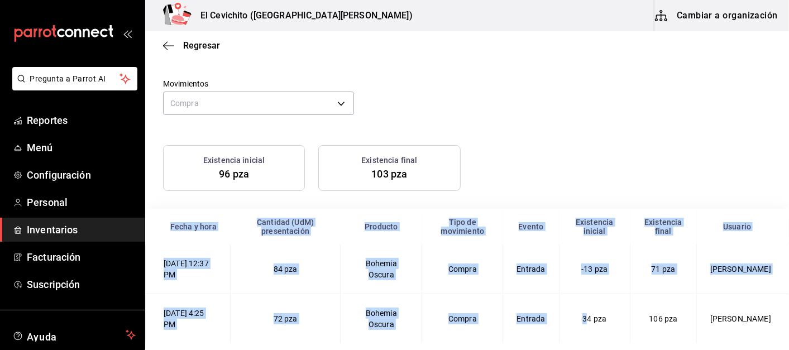
drag, startPoint x: 574, startPoint y: 315, endPoint x: 617, endPoint y: 381, distance: 78.9
click at [617, 348] on html "Pregunta a Parrot AI Reportes Menú Configuración Personal Inventarios Facturaci…" at bounding box center [394, 174] width 789 height 348
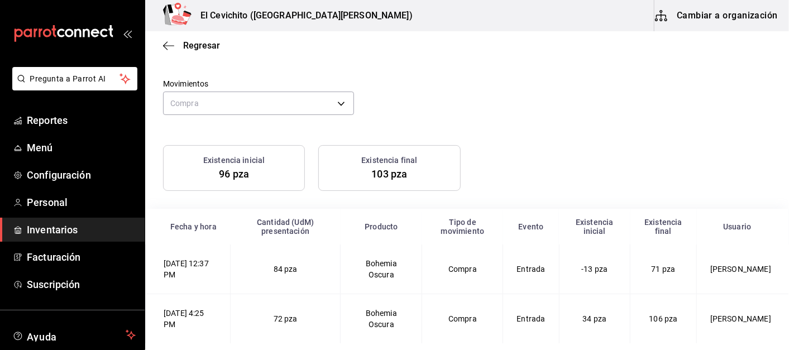
click at [622, 134] on div "Existencia inicial 96 pza Existencia final 103 pza" at bounding box center [460, 161] width 621 height 59
click at [297, 265] on span "84 pza" at bounding box center [285, 269] width 24 height 9
click at [465, 103] on div "Movimientos Compra PURCHASE" at bounding box center [458, 89] width 626 height 57
click at [169, 46] on icon "button" at bounding box center [168, 46] width 11 height 10
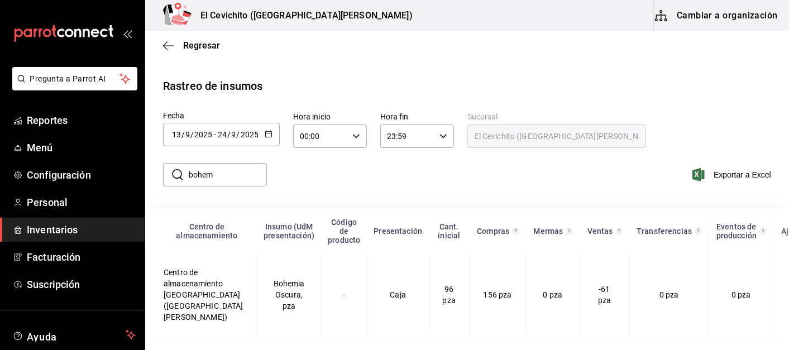
scroll to position [4, 0]
drag, startPoint x: 219, startPoint y: 176, endPoint x: 114, endPoint y: 161, distance: 105.4
click at [114, 161] on div "Pregunta a Parrot AI Reportes Menú Configuración Personal Inventarios Facturaci…" at bounding box center [394, 174] width 789 height 348
type input "lager"
click at [258, 295] on td "2xx Lager, pza" at bounding box center [289, 294] width 64 height 83
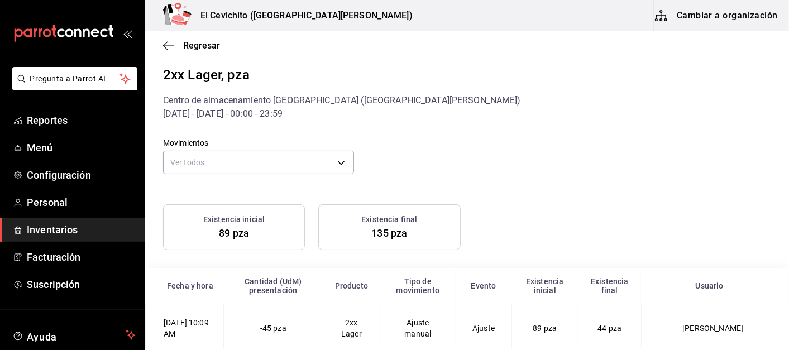
click at [280, 164] on body "Pregunta a Parrot AI Reportes Menú Configuración Personal Inventarios Facturaci…" at bounding box center [394, 174] width 789 height 348
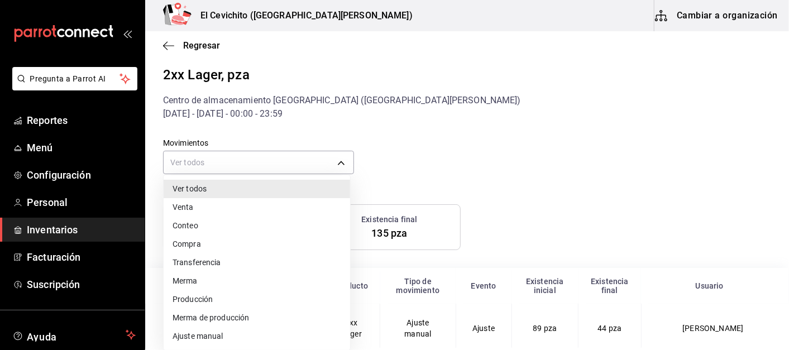
click at [198, 244] on li "Compra" at bounding box center [257, 244] width 186 height 18
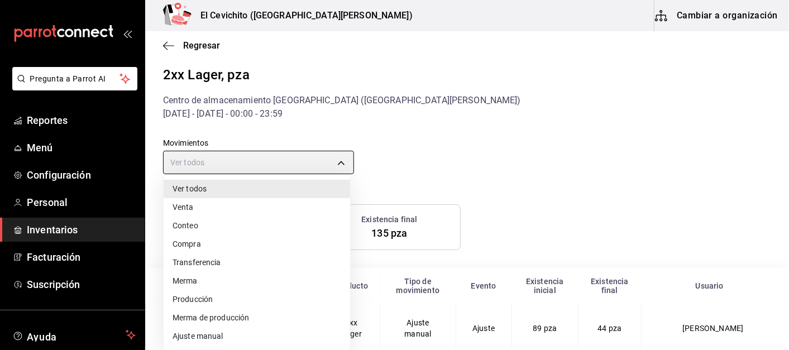
type input "PURCHASE"
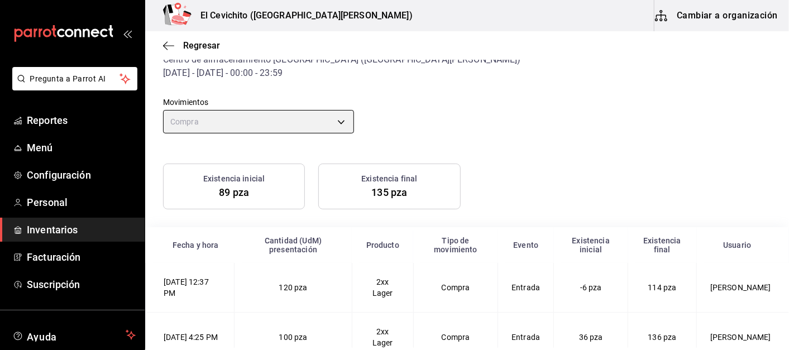
scroll to position [64, 0]
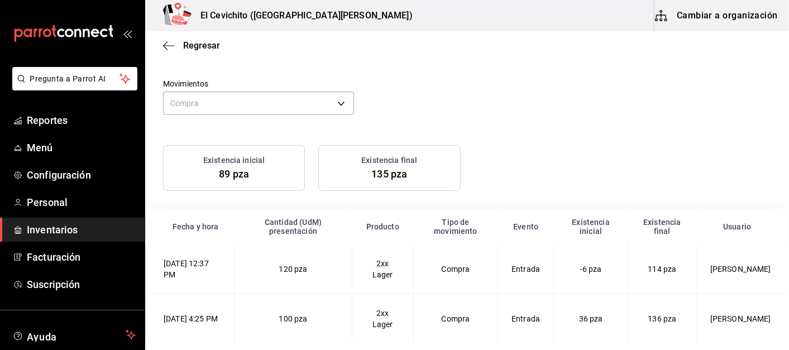
click at [276, 218] on div "Cantidad (UdM) presentación" at bounding box center [293, 227] width 104 height 18
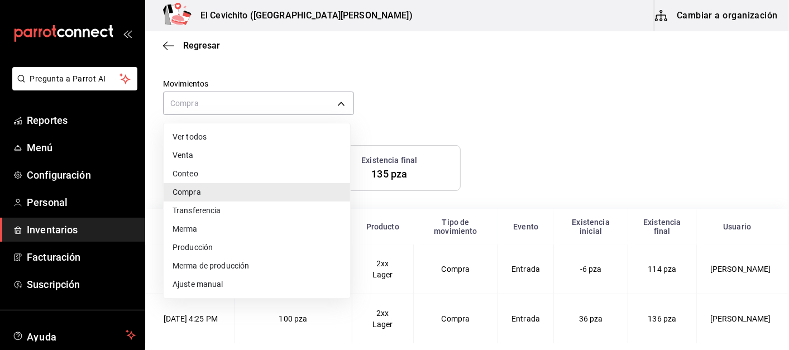
click at [165, 46] on div at bounding box center [394, 175] width 789 height 350
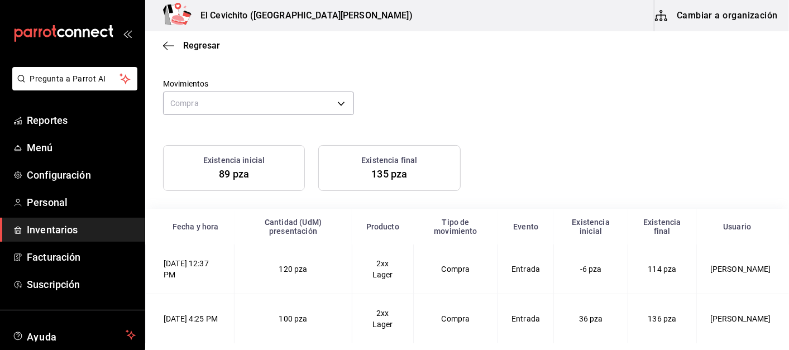
click at [171, 44] on icon "button" at bounding box center [168, 46] width 11 height 10
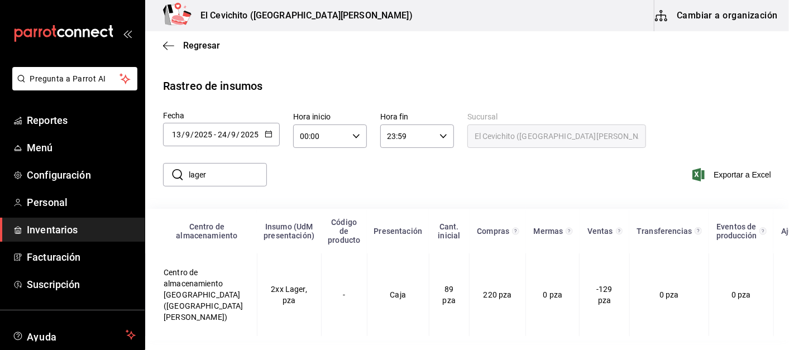
scroll to position [4, 0]
drag, startPoint x: 238, startPoint y: 175, endPoint x: 165, endPoint y: 175, distance: 73.1
click at [165, 175] on div "​ lager ​" at bounding box center [215, 174] width 104 height 23
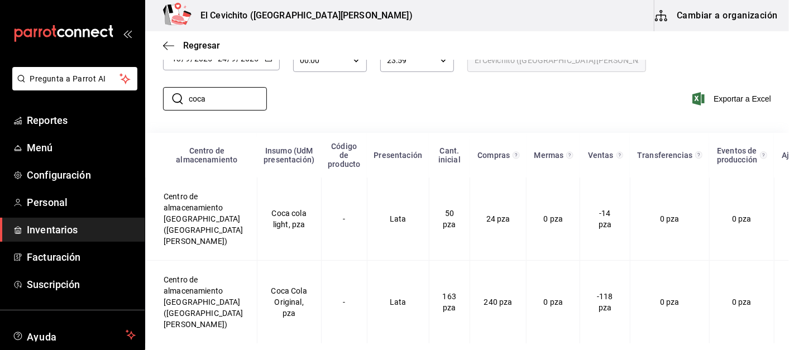
type input "coca"
click at [266, 290] on td "Coca Cola Original, pza" at bounding box center [289, 302] width 64 height 83
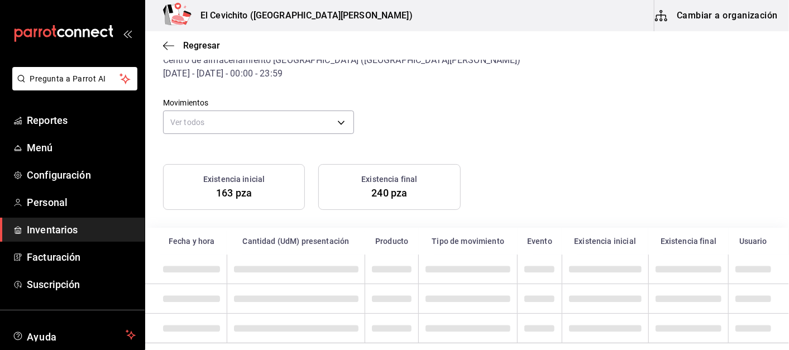
scroll to position [44, 0]
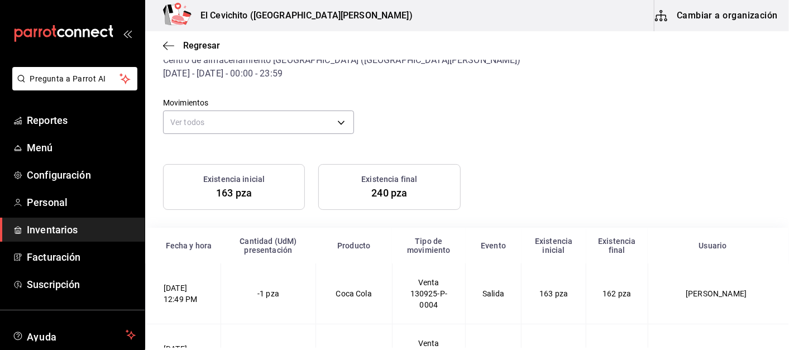
click at [335, 123] on body "Pregunta a Parrot AI Reportes Menú Configuración Personal Inventarios Facturaci…" at bounding box center [394, 174] width 789 height 348
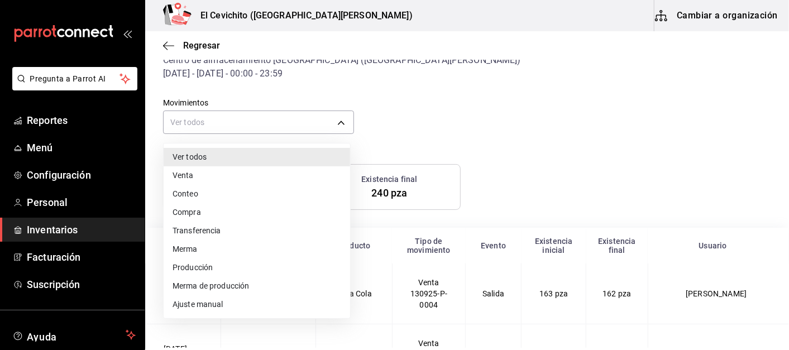
click at [190, 213] on li "Compra" at bounding box center [257, 212] width 186 height 18
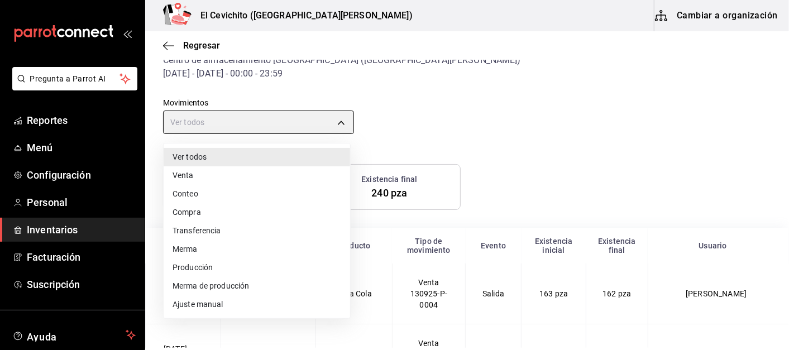
type input "PURCHASE"
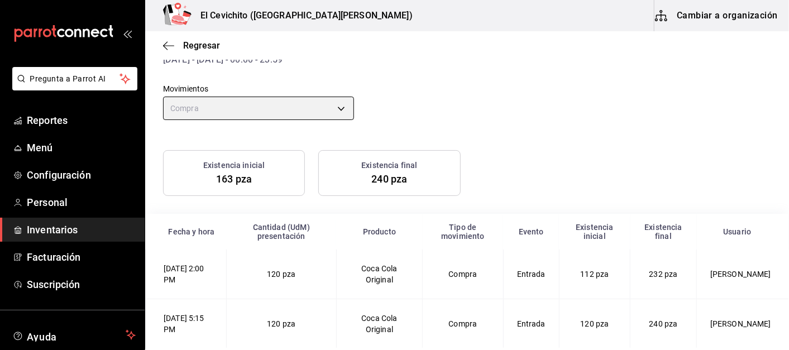
scroll to position [64, 0]
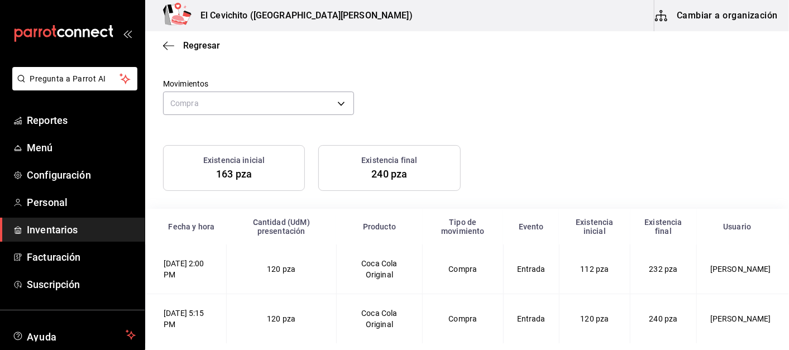
click at [189, 47] on span "Regresar" at bounding box center [201, 45] width 37 height 11
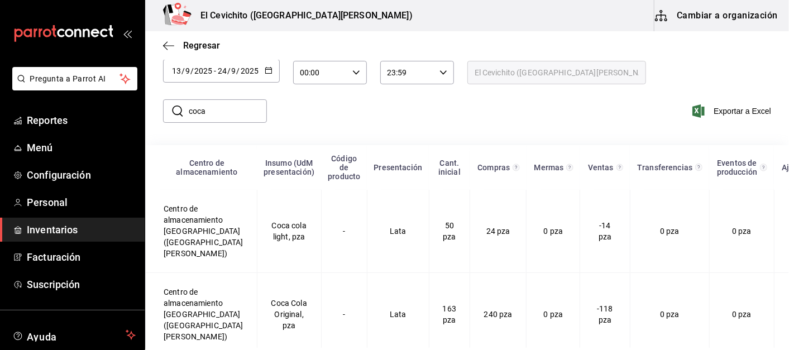
click at [186, 46] on span "Regresar" at bounding box center [201, 45] width 37 height 11
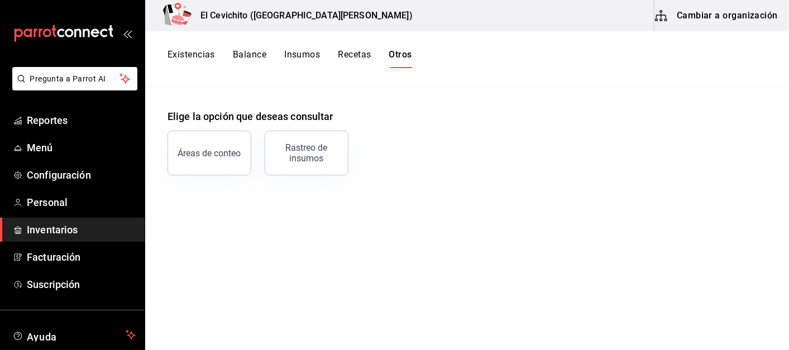
drag, startPoint x: 198, startPoint y: 49, endPoint x: 181, endPoint y: 56, distance: 17.7
click at [186, 52] on div "Existencias Balance Insumos Recetas Otros" at bounding box center [466, 58] width 643 height 55
click at [181, 56] on button "Existencias" at bounding box center [190, 58] width 47 height 19
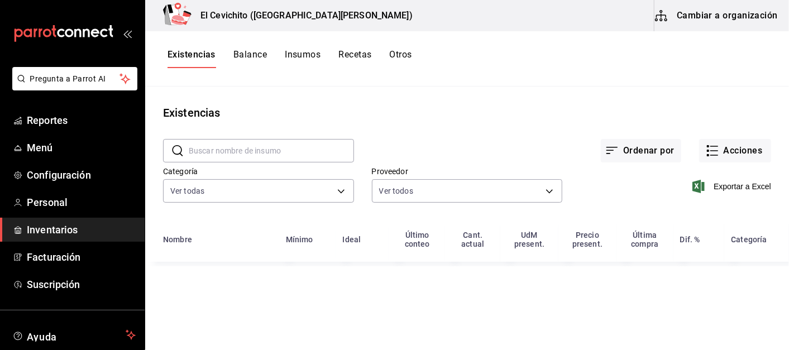
click at [683, 245] on th "Dif. %" at bounding box center [698, 243] width 51 height 38
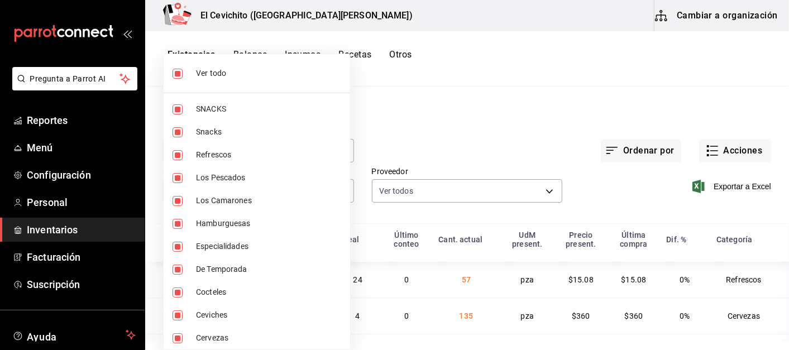
click at [220, 193] on body "Pregunta a Parrot AI Reportes Menú Configuración Personal Inventarios Facturaci…" at bounding box center [394, 171] width 789 height 342
click at [179, 74] on input "checkbox" at bounding box center [177, 74] width 10 height 10
checkbox input "false"
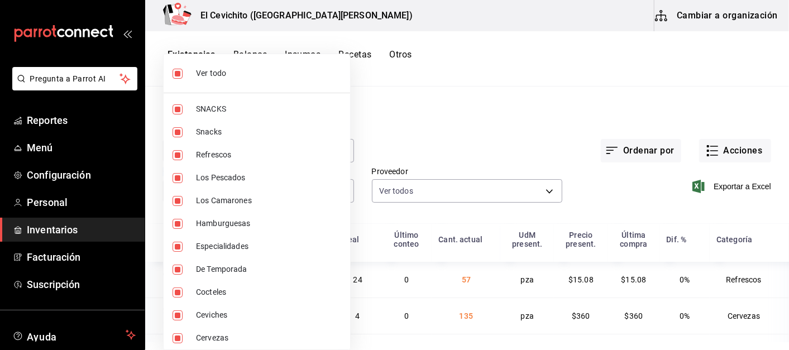
checkbox input "false"
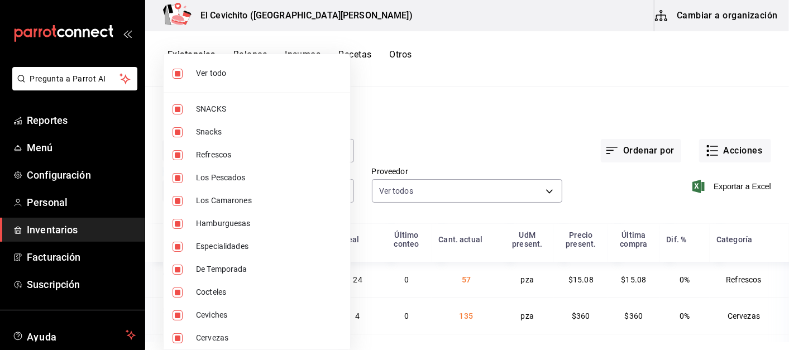
checkbox input "false"
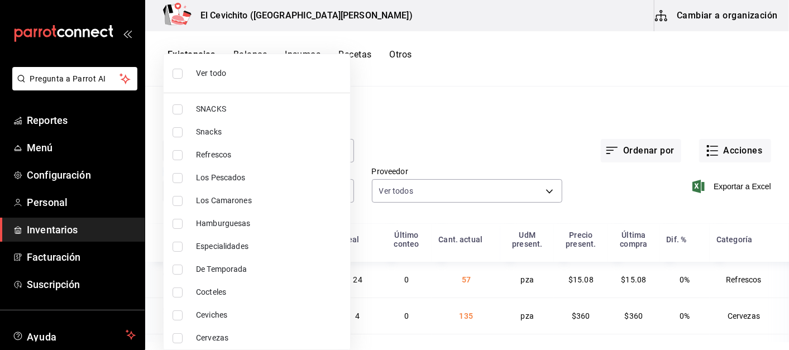
click at [177, 338] on input "checkbox" at bounding box center [177, 338] width 10 height 10
checkbox input "true"
type input "b5df17d9-e913-4c87-bce9-e7afd3e71109"
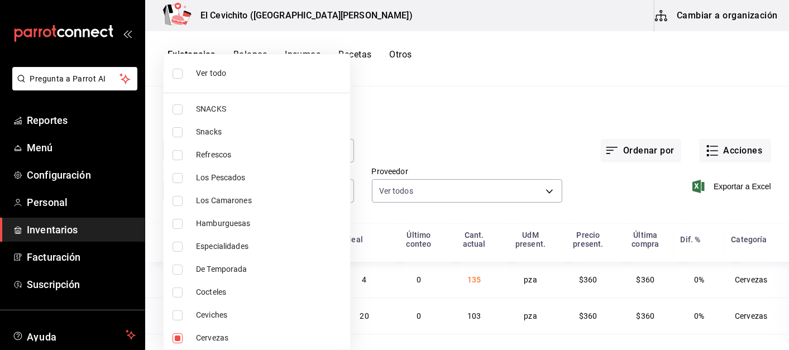
click at [177, 156] on input "checkbox" at bounding box center [177, 155] width 10 height 10
checkbox input "true"
type input "b5df17d9-e913-4c87-bce9-e7afd3e71109,e8bf1d7e-c735-44bb-9f0f-e5e6b4af77cb"
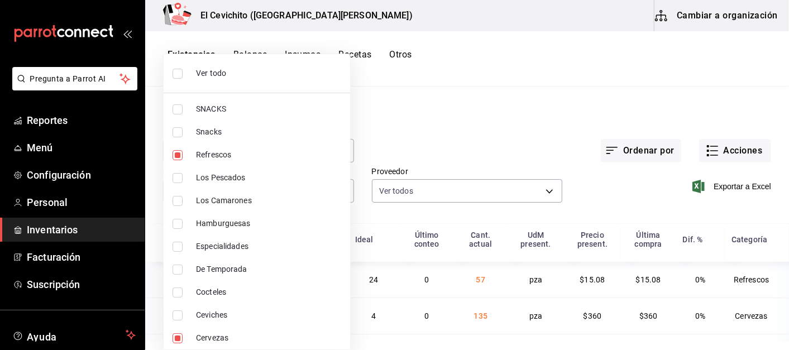
click at [569, 115] on div at bounding box center [394, 175] width 789 height 350
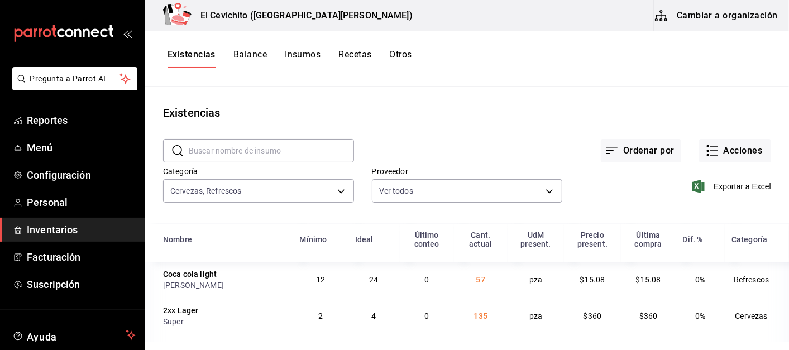
click at [188, 283] on div "[PERSON_NAME]" at bounding box center [224, 285] width 123 height 11
click at [476, 280] on span "57" at bounding box center [480, 279] width 9 height 9
click at [741, 280] on td "Refrescos" at bounding box center [756, 280] width 64 height 36
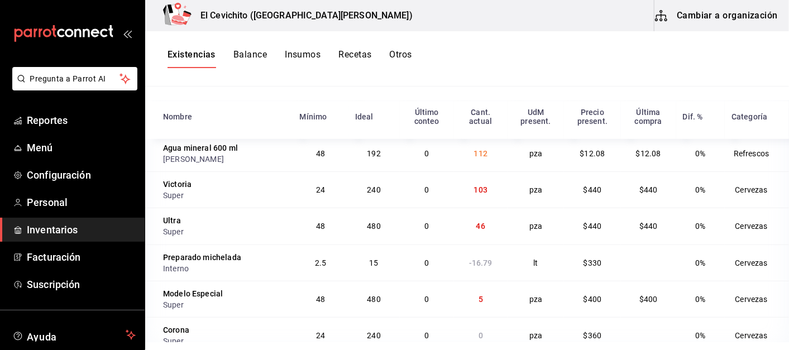
scroll to position [136, 0]
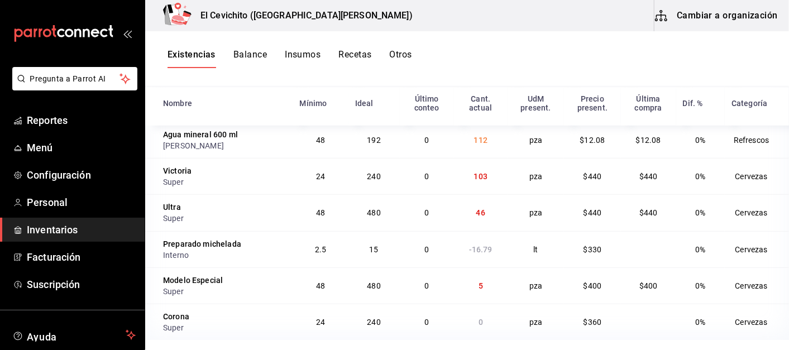
click at [644, 312] on td at bounding box center [648, 322] width 55 height 36
click at [725, 248] on td "Cervezas" at bounding box center [756, 249] width 64 height 36
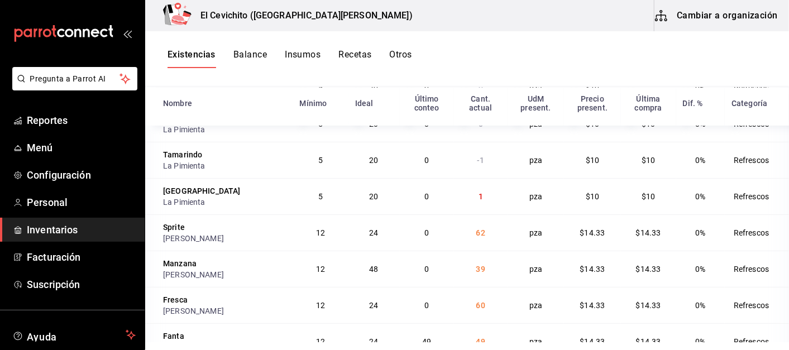
scroll to position [0, 0]
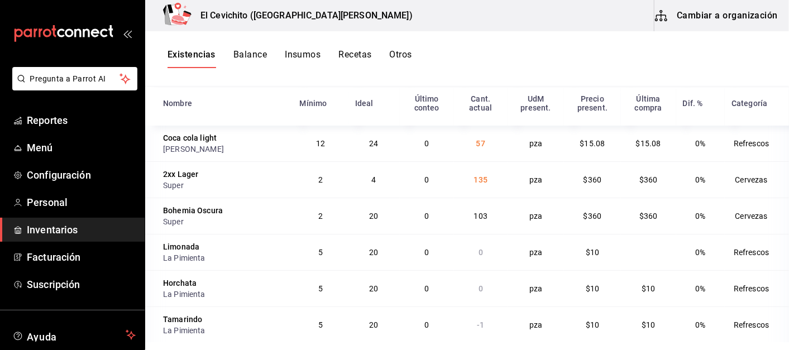
click at [257, 56] on button "Balance" at bounding box center [249, 58] width 33 height 19
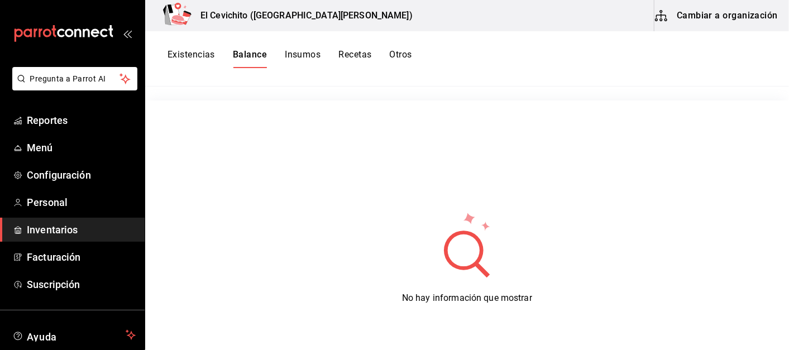
click at [179, 57] on button "Existencias" at bounding box center [190, 58] width 47 height 19
